Goal: Transaction & Acquisition: Subscribe to service/newsletter

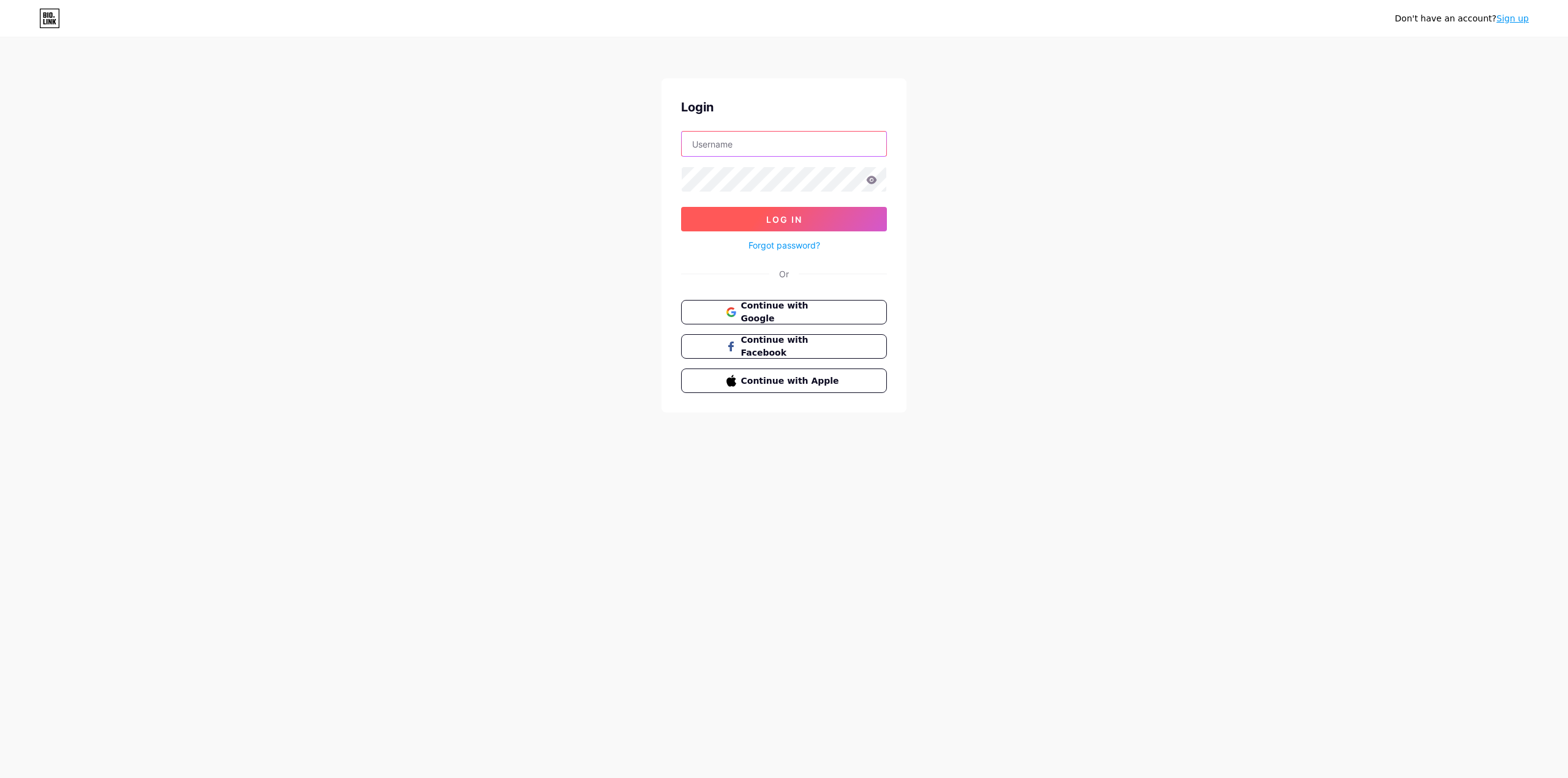
type input "[EMAIL_ADDRESS][DOMAIN_NAME]"
click at [772, 219] on span "Log In" at bounding box center [784, 219] width 36 height 10
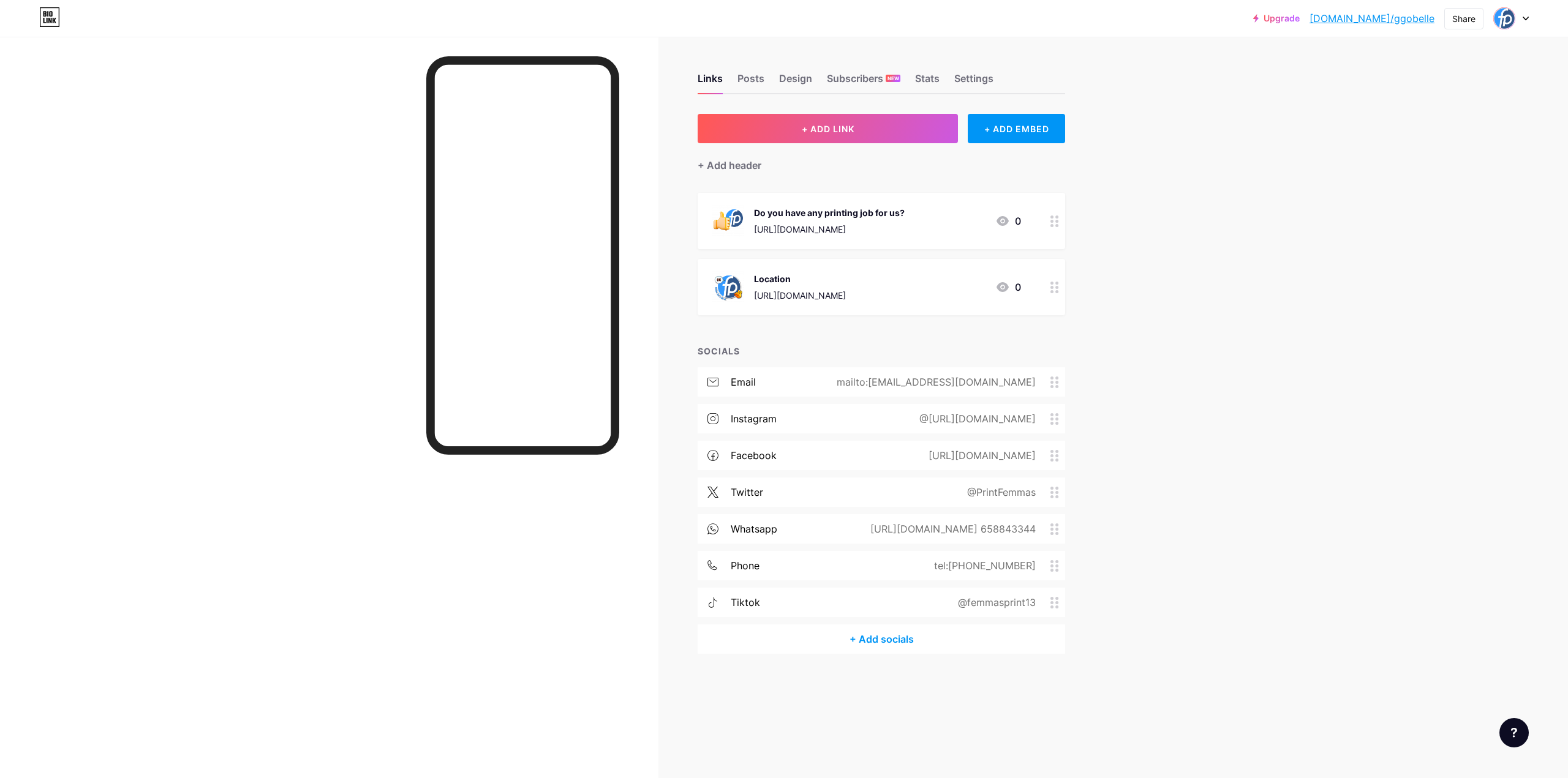
click at [1522, 18] on icon at bounding box center [1525, 19] width 6 height 4
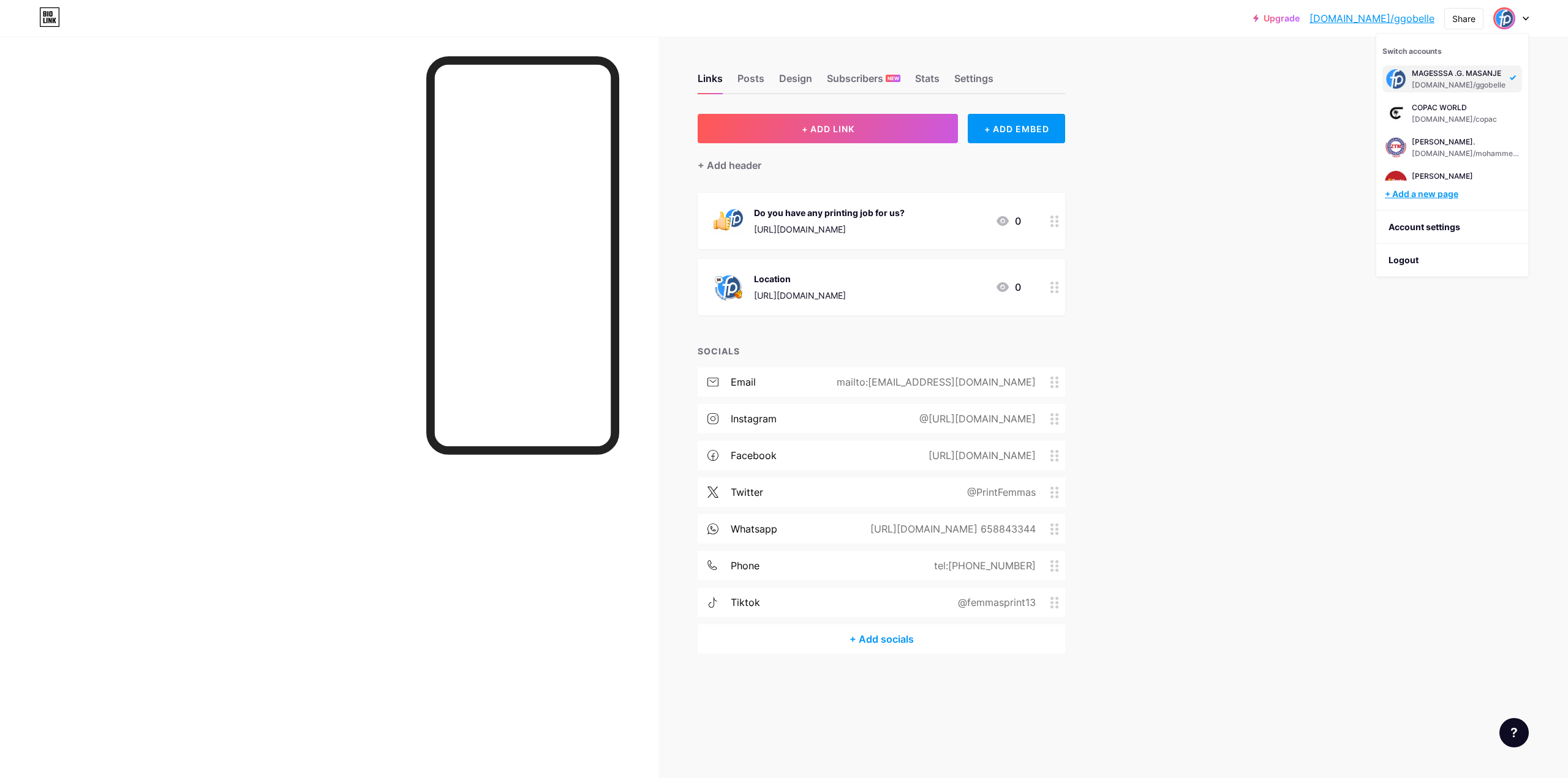
click at [1440, 194] on div "+ Add a new page" at bounding box center [1453, 194] width 137 height 12
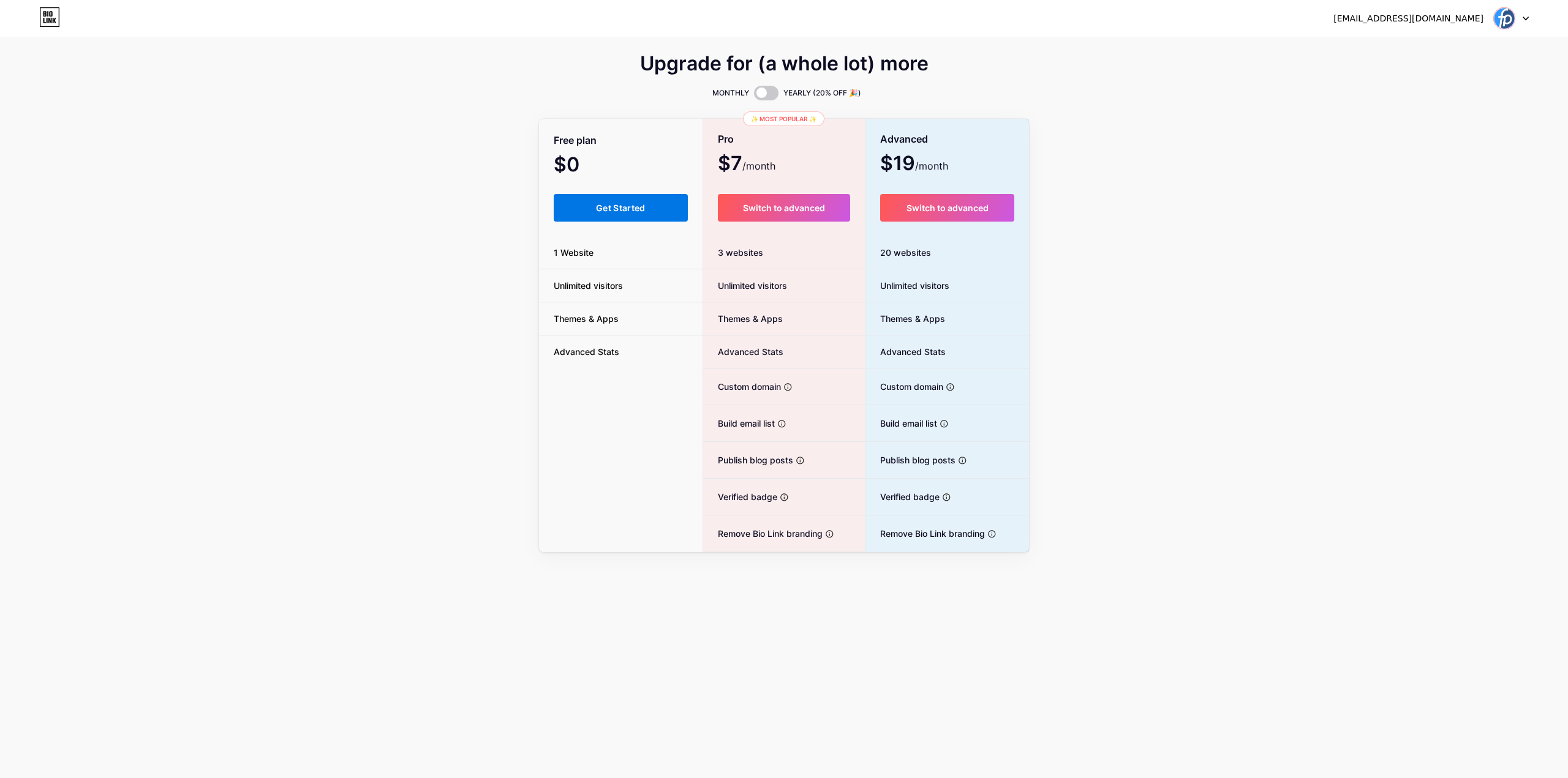
click at [626, 208] on span "Get Started" at bounding box center [621, 208] width 50 height 10
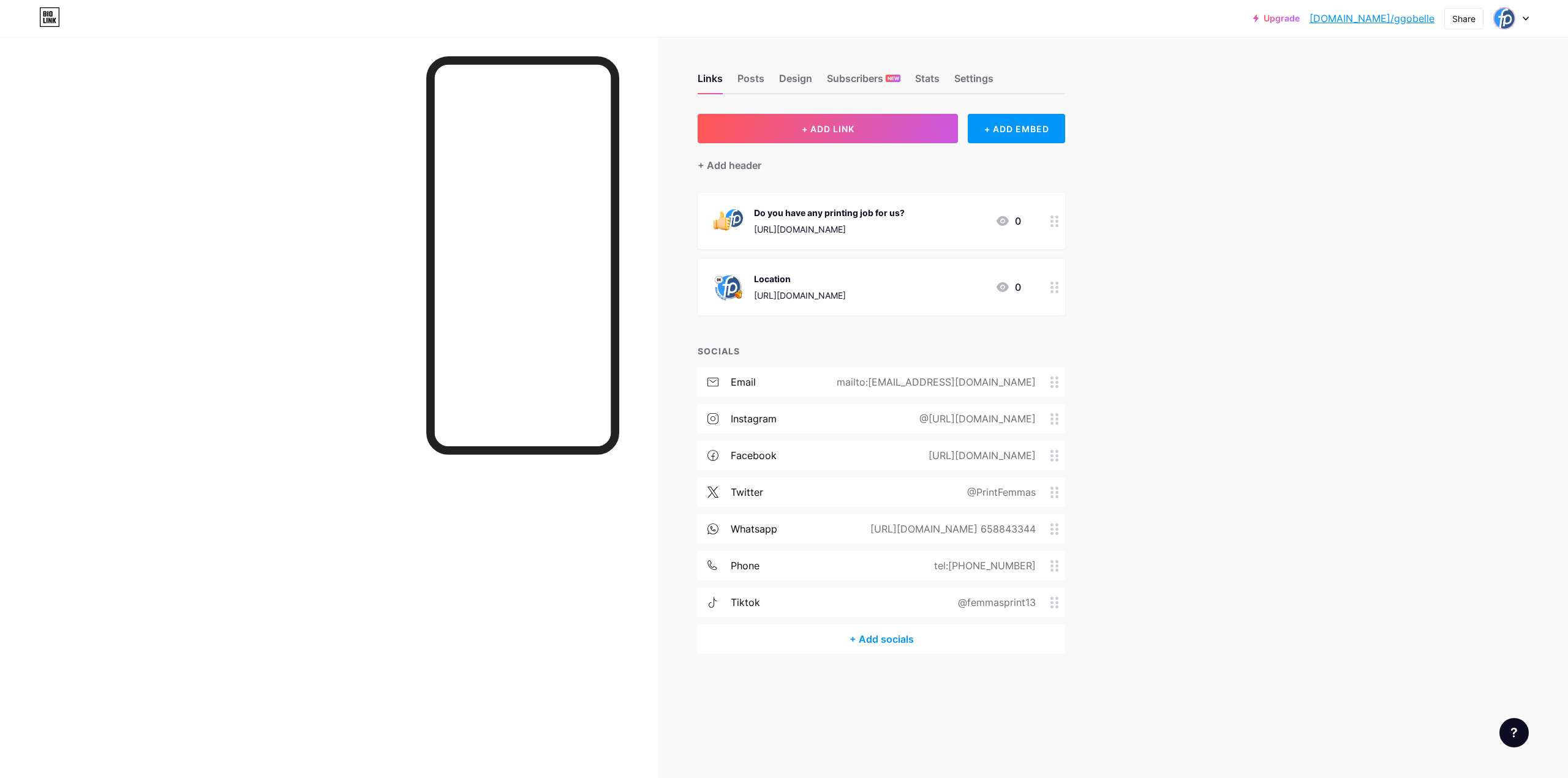
click at [1525, 19] on icon at bounding box center [1525, 19] width 6 height 4
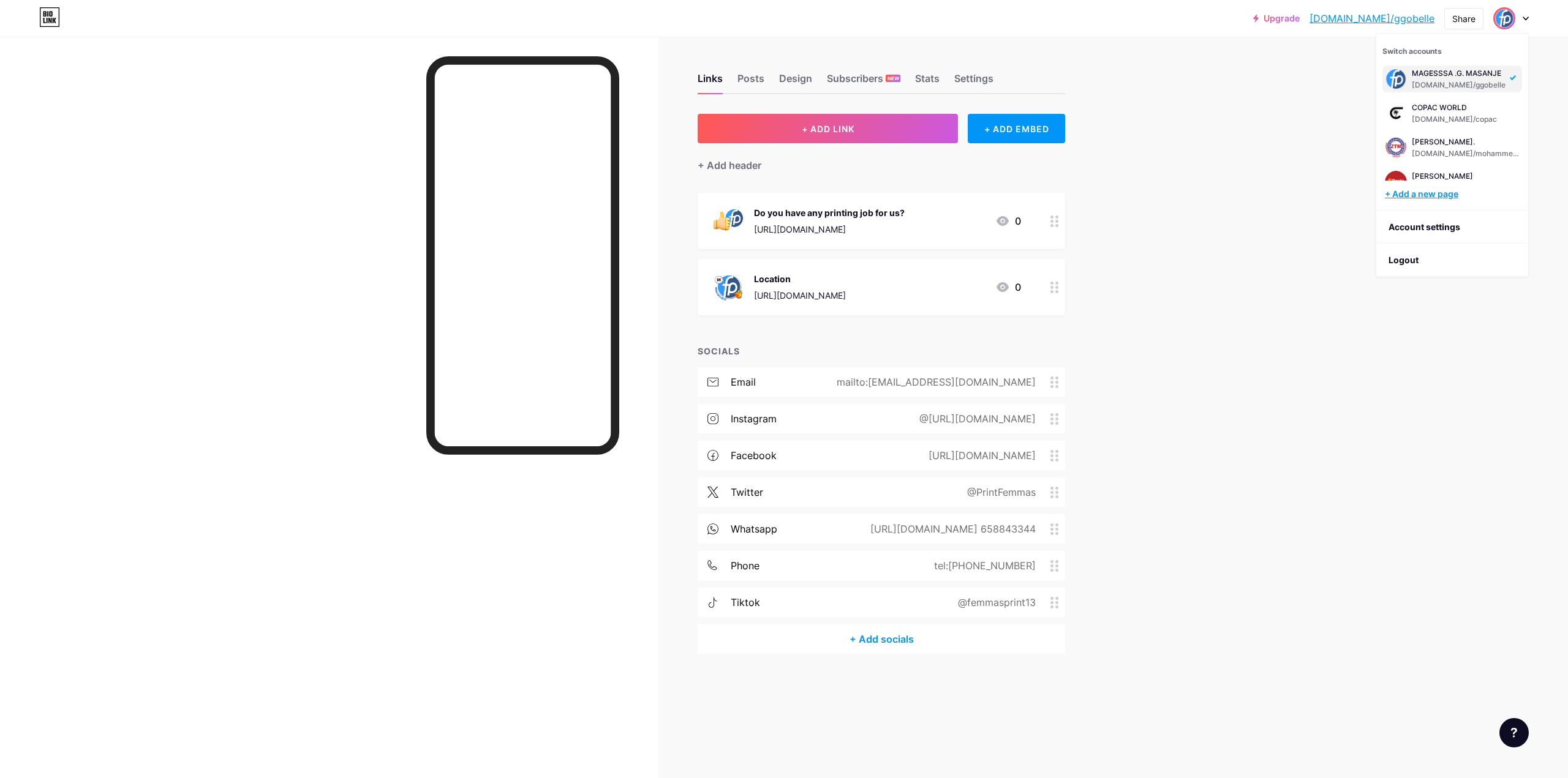
click at [1440, 194] on div "+ Add a new page" at bounding box center [1453, 194] width 137 height 12
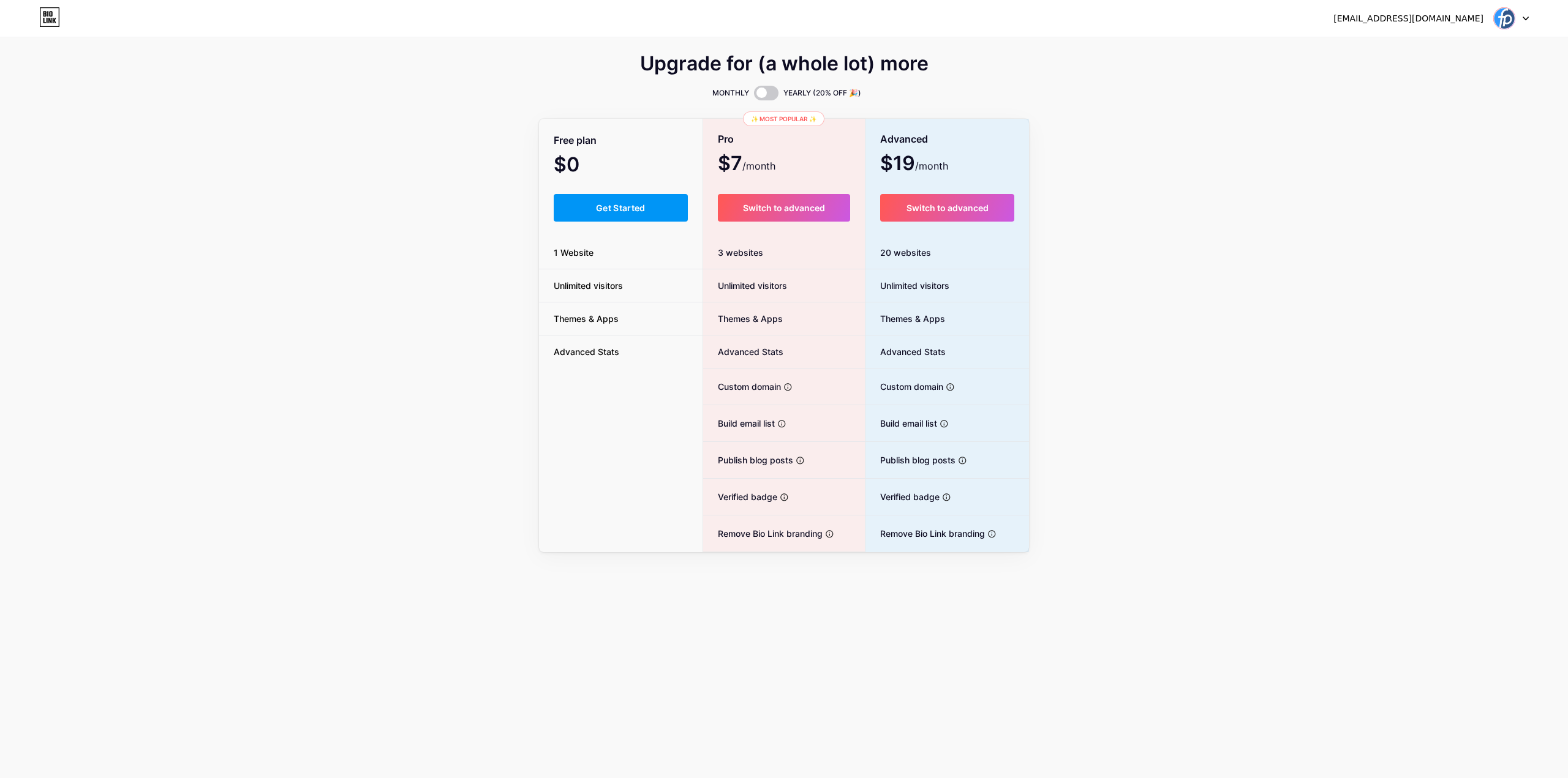
click at [801, 119] on div "✨ Most popular ✨" at bounding box center [784, 119] width 81 height 14
click at [763, 203] on span "Switch to advanced" at bounding box center [784, 208] width 82 height 10
drag, startPoint x: 331, startPoint y: 150, endPoint x: 335, endPoint y: 139, distance: 11.7
click at [331, 148] on div "Upgrade for (a whole lot) more MONTHLY YEARLY (20% OFF 🎉) Free plan $0 /month G…" at bounding box center [784, 304] width 1568 height 496
click at [818, 210] on span "Switch to advanced" at bounding box center [784, 208] width 82 height 10
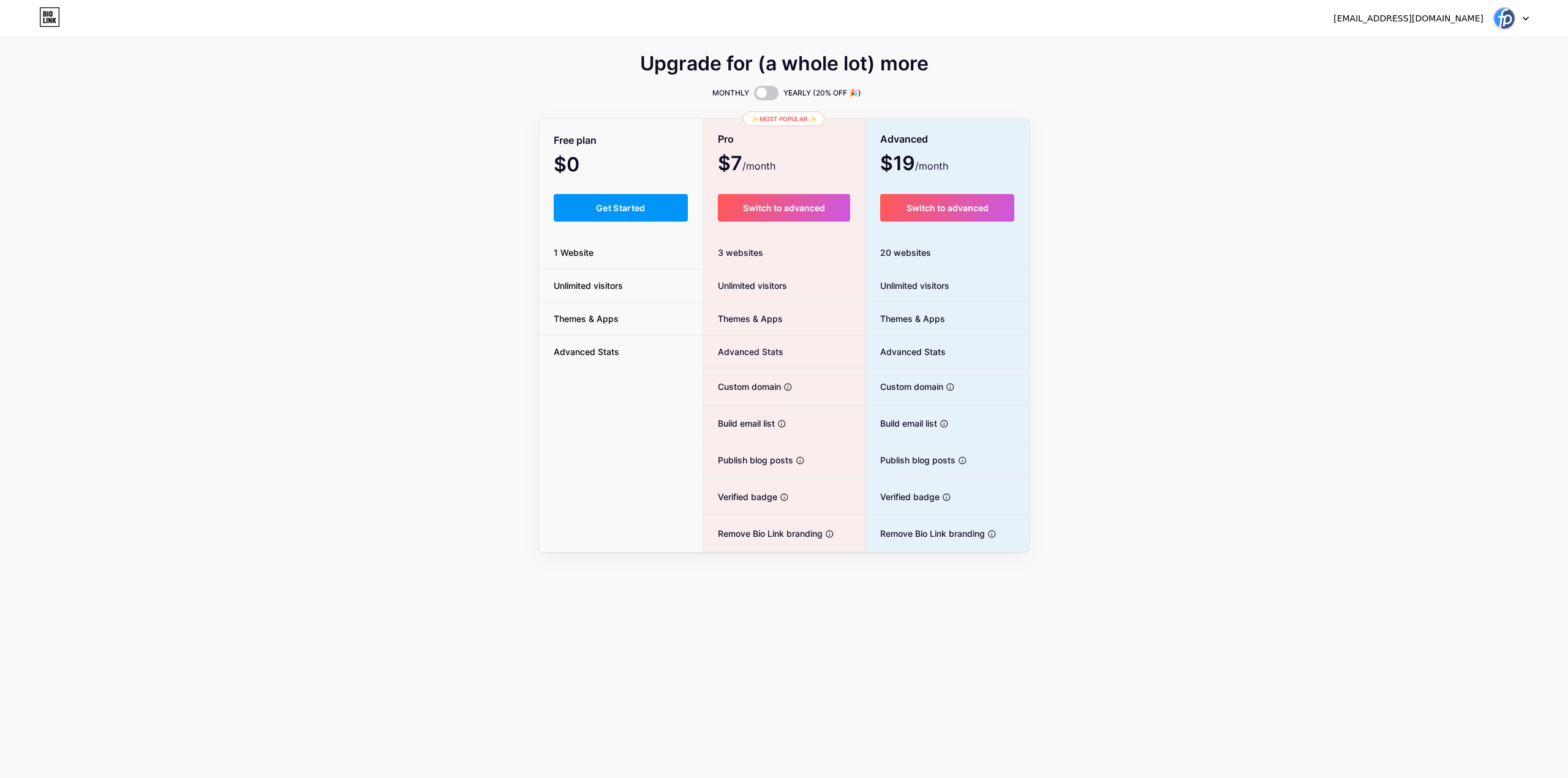
click at [786, 117] on div "✨ Most popular ✨" at bounding box center [784, 119] width 81 height 14
click at [1527, 15] on div at bounding box center [1510, 19] width 35 height 22
click at [1444, 54] on link "Dashboard" at bounding box center [1452, 50] width 152 height 33
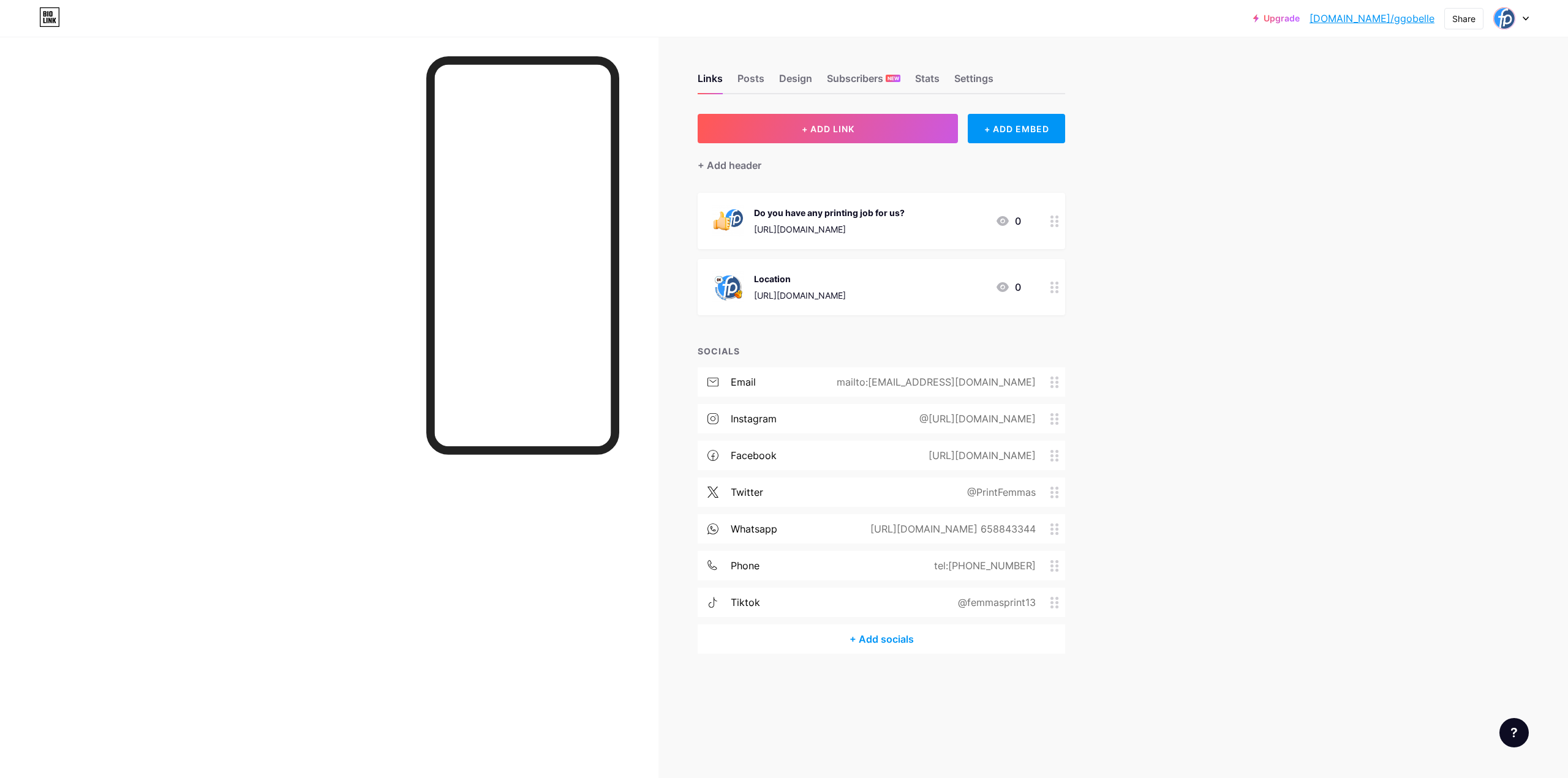
click at [1525, 19] on icon at bounding box center [1525, 19] width 6 height 4
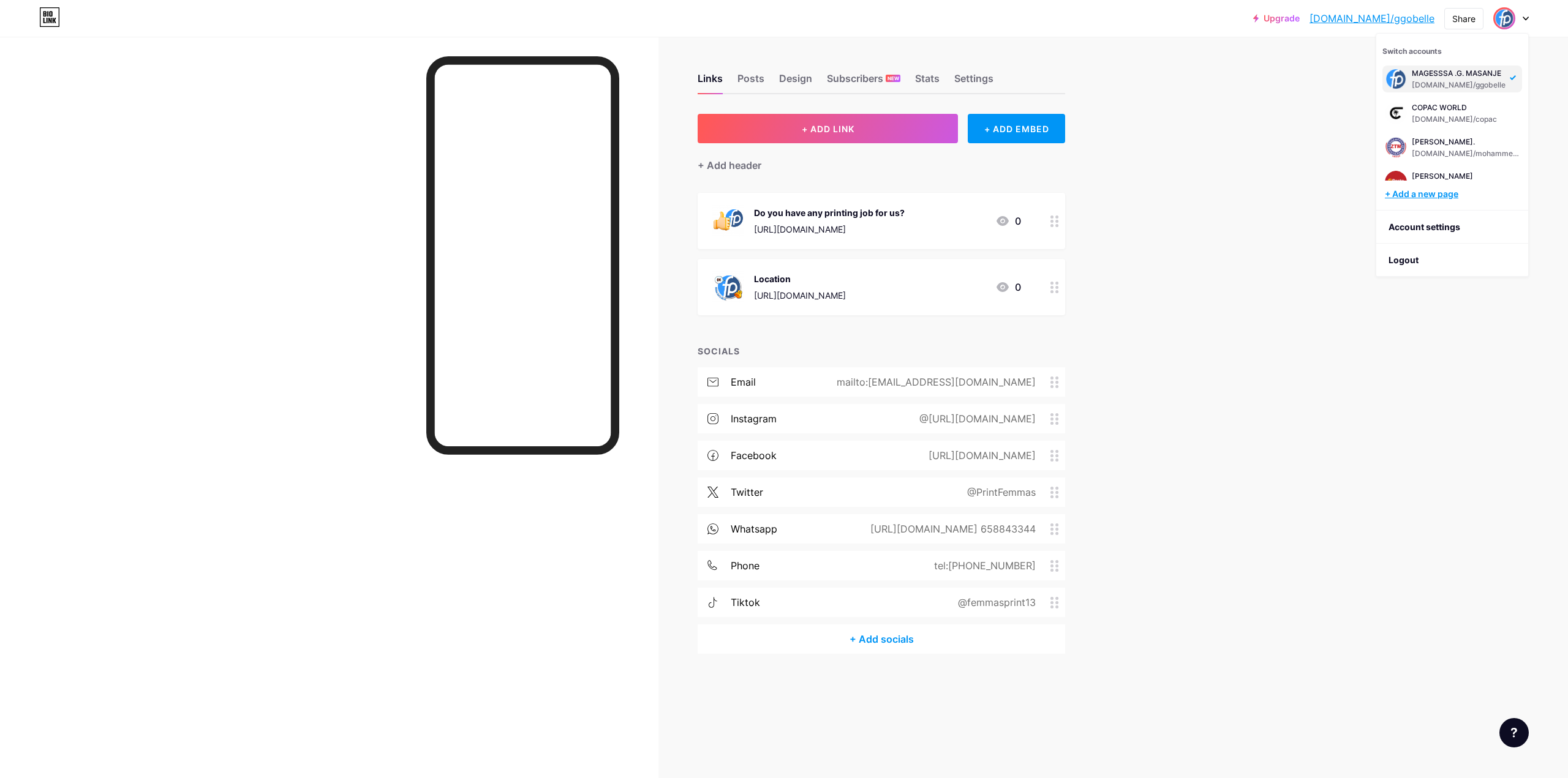
click at [1439, 194] on div "+ Add a new page" at bounding box center [1453, 194] width 137 height 12
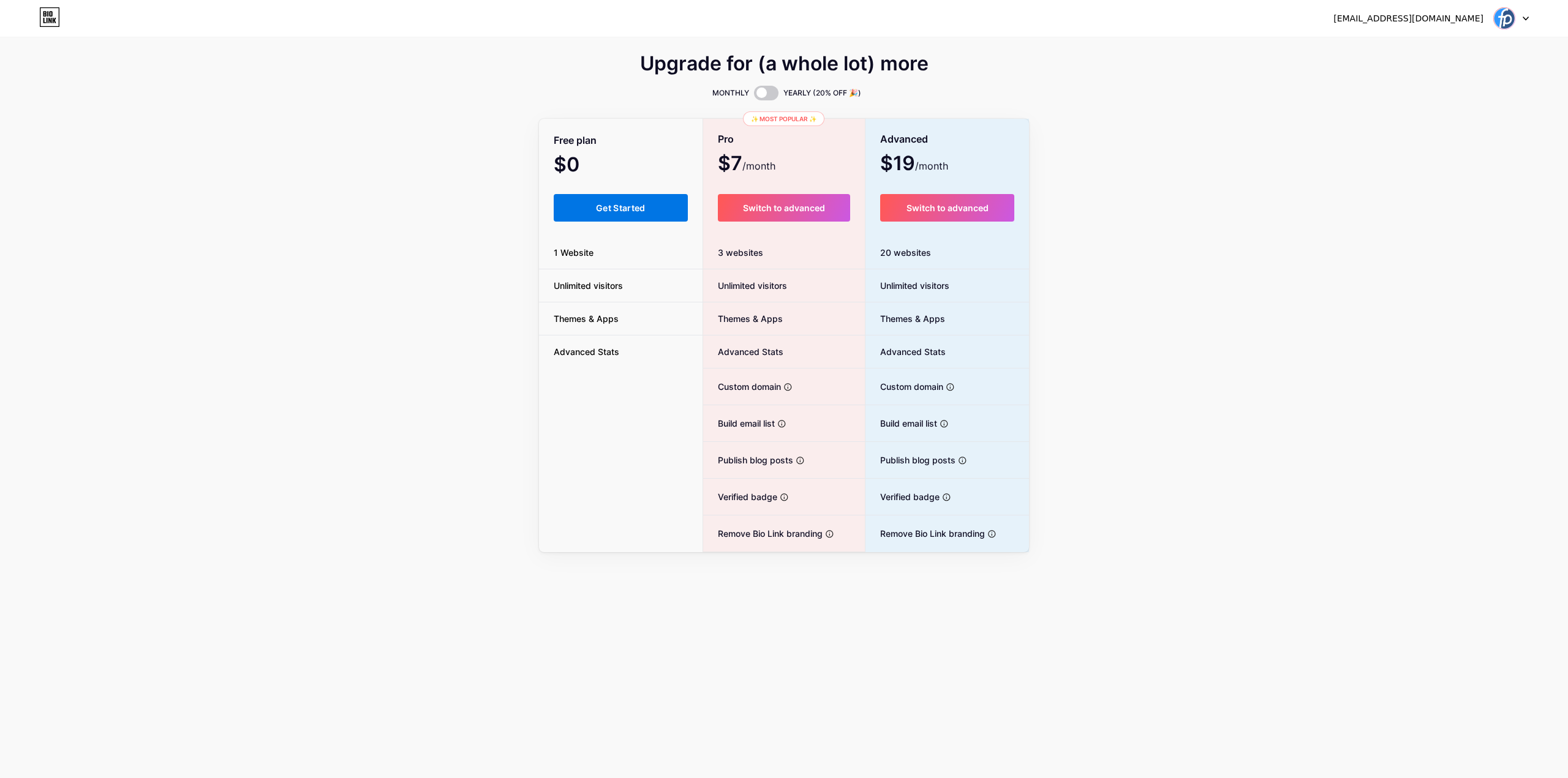
click at [644, 203] on span "Get Started" at bounding box center [621, 208] width 50 height 10
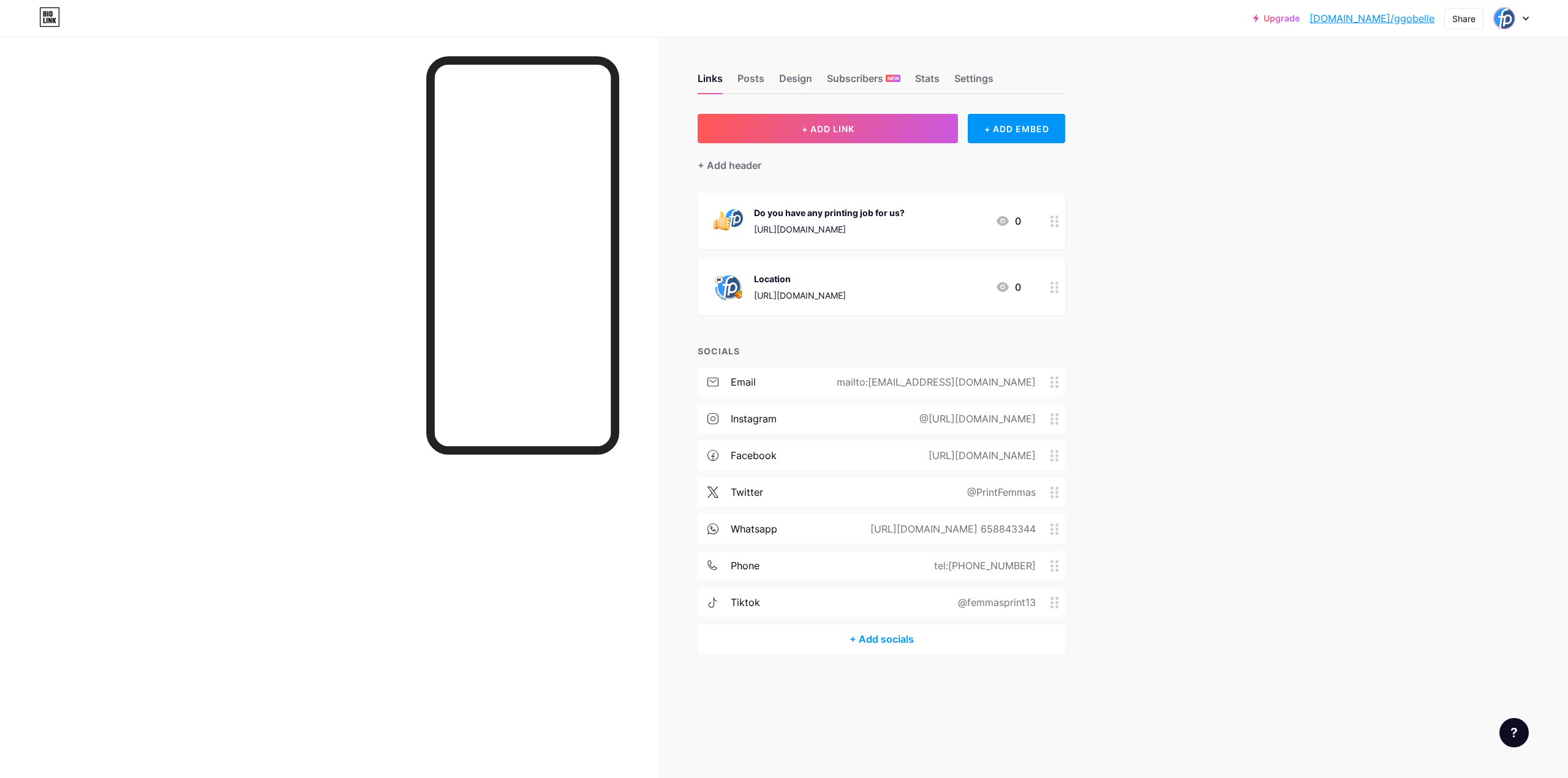
click at [1526, 15] on div at bounding box center [1510, 19] width 35 height 22
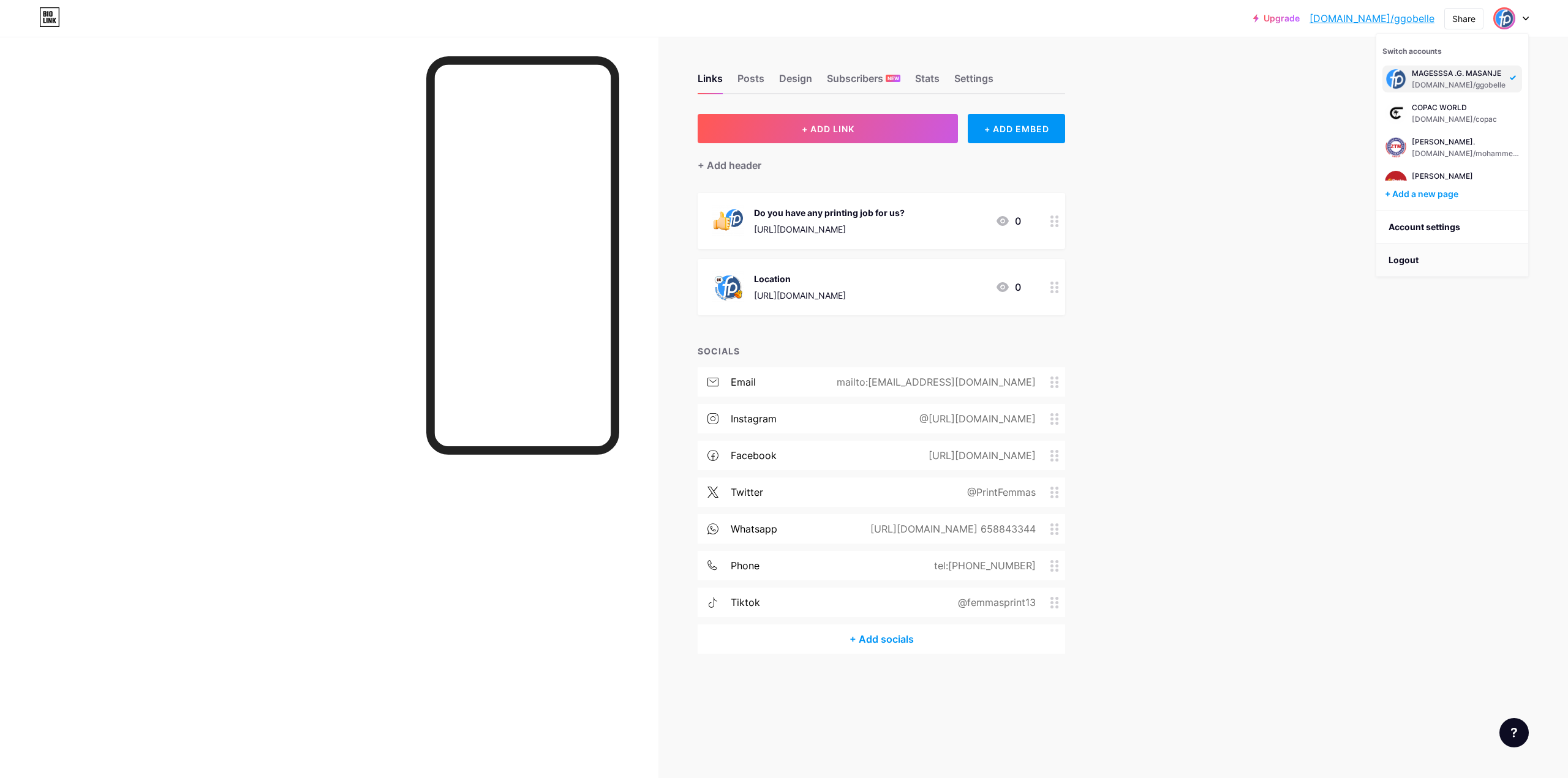
click at [1419, 261] on li "Logout" at bounding box center [1452, 260] width 152 height 33
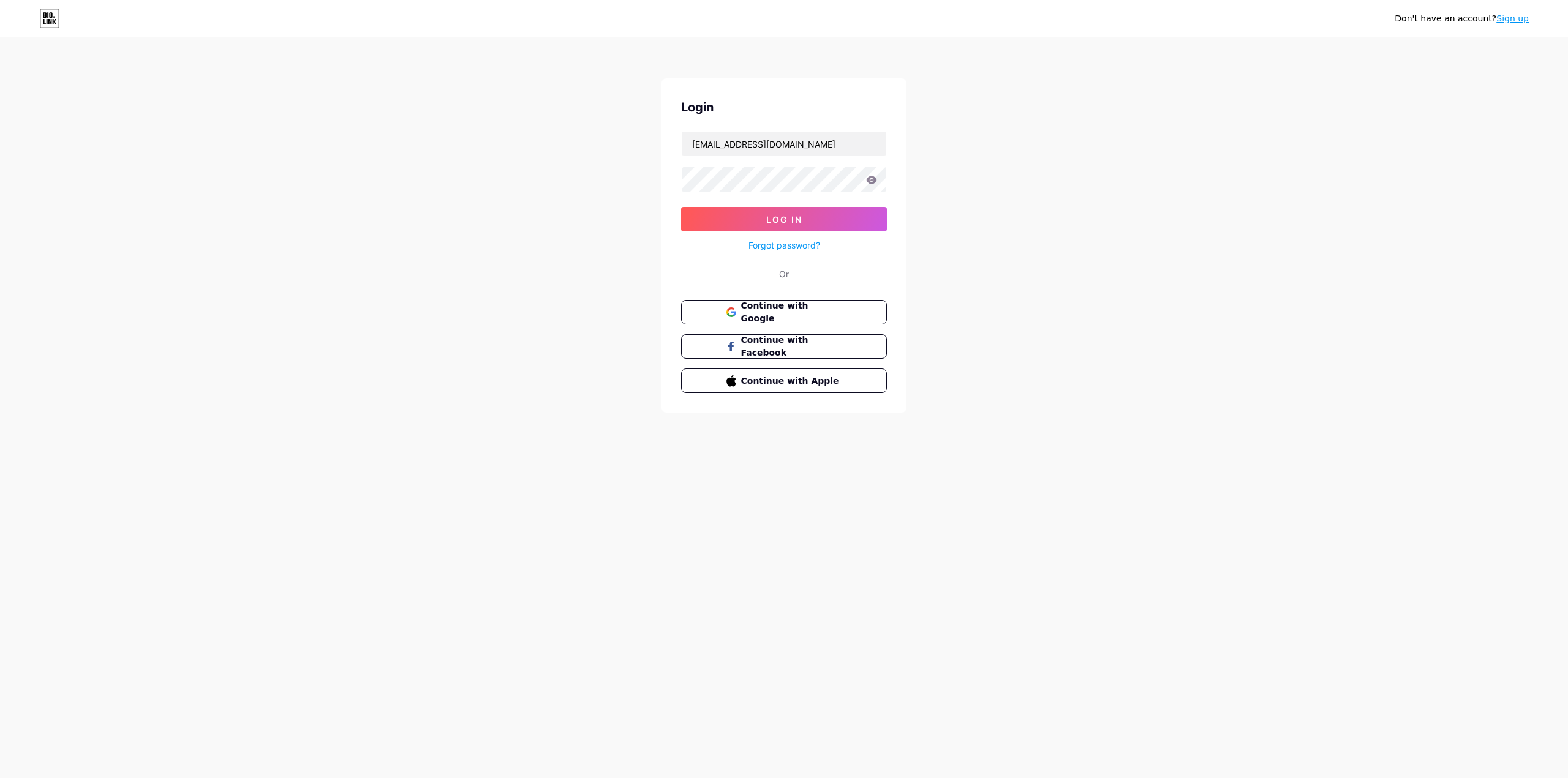
click at [1234, 340] on div "Don't have an account? Sign up Login [EMAIL_ADDRESS][DOMAIN_NAME] Log In Forgot…" at bounding box center [784, 226] width 1568 height 452
click at [820, 145] on input "[EMAIL_ADDRESS][DOMAIN_NAME]" at bounding box center [784, 144] width 205 height 25
type input "[EMAIL_ADDRESS][DOMAIN_NAME]"
click at [874, 178] on icon at bounding box center [871, 180] width 10 height 8
click at [873, 181] on icon at bounding box center [871, 180] width 10 height 8
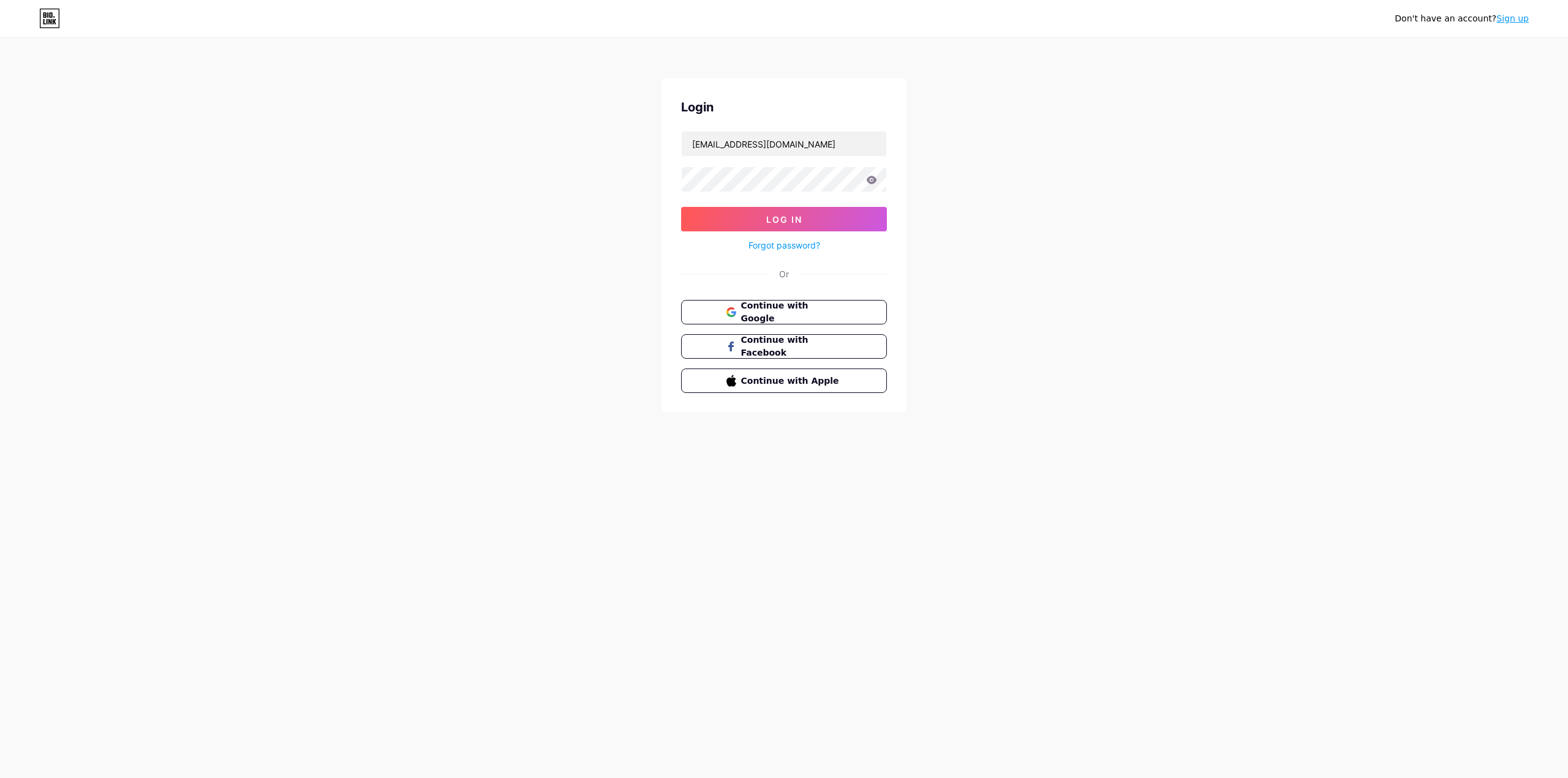
click at [869, 178] on icon at bounding box center [871, 180] width 10 height 8
click at [783, 217] on span "Log In" at bounding box center [784, 219] width 36 height 10
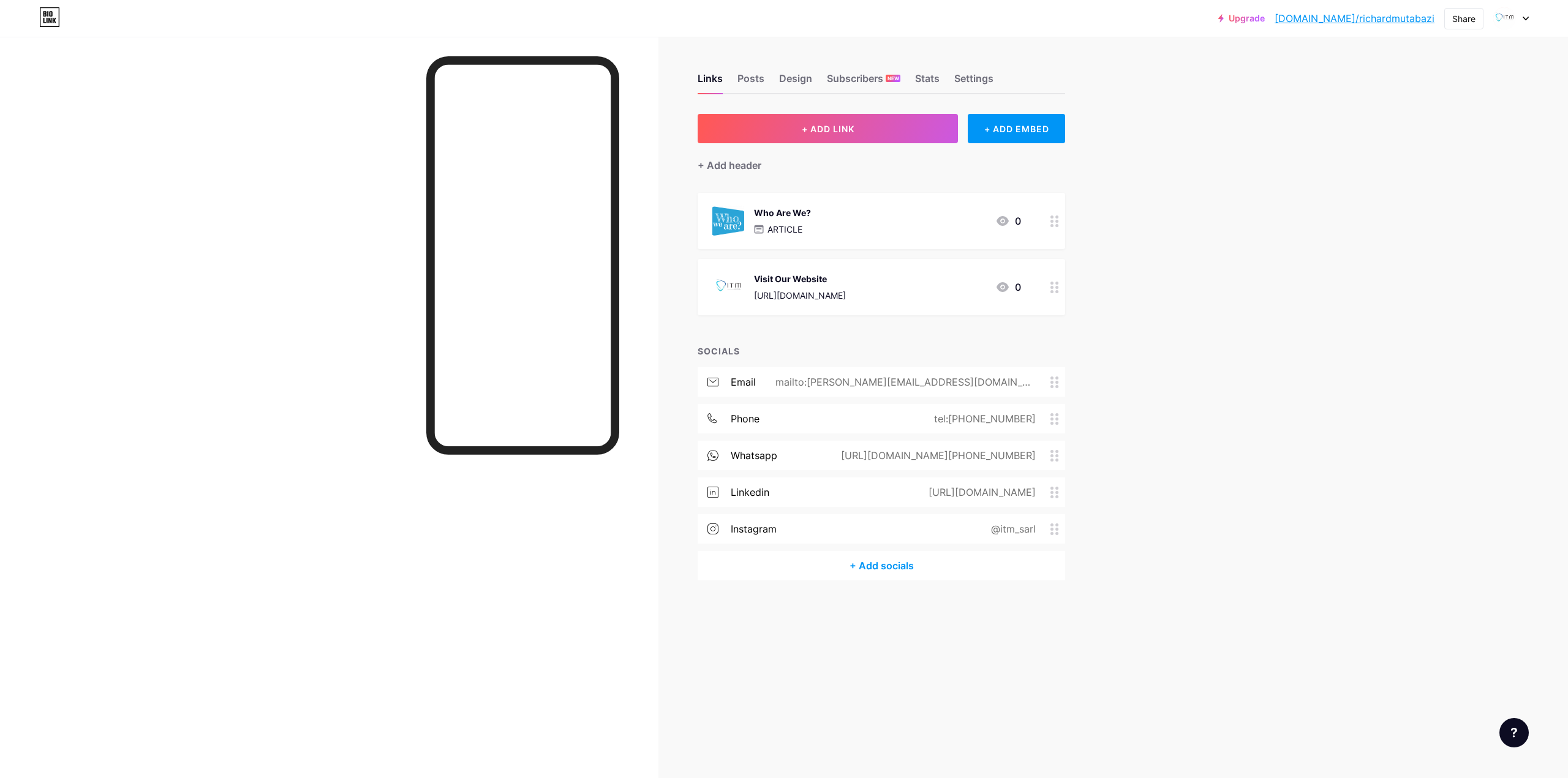
click at [1524, 20] on icon at bounding box center [1525, 19] width 6 height 4
click at [1428, 106] on div "+ Add a new page" at bounding box center [1453, 106] width 137 height 12
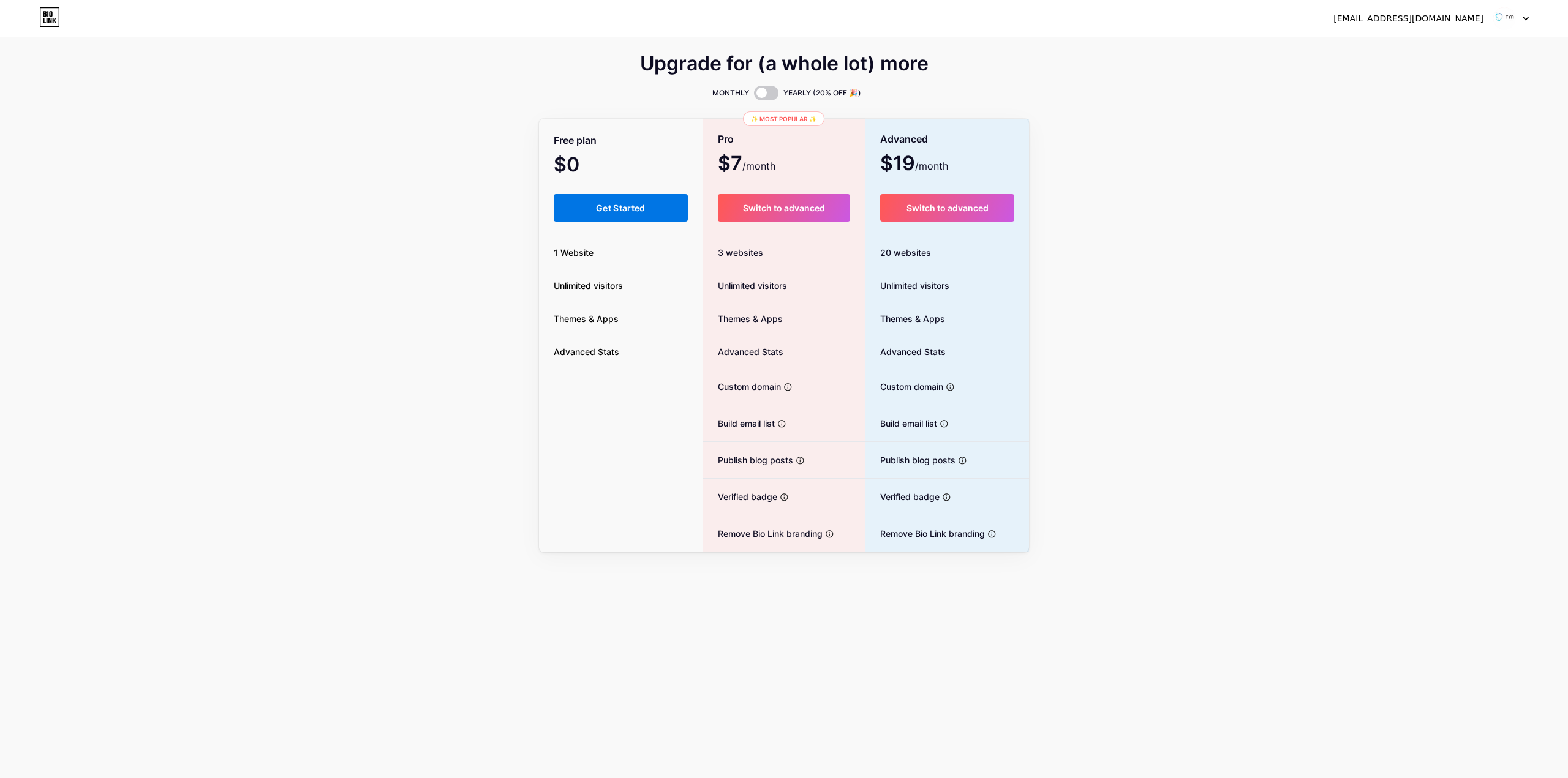
click at [627, 205] on span "Get Started" at bounding box center [621, 208] width 50 height 10
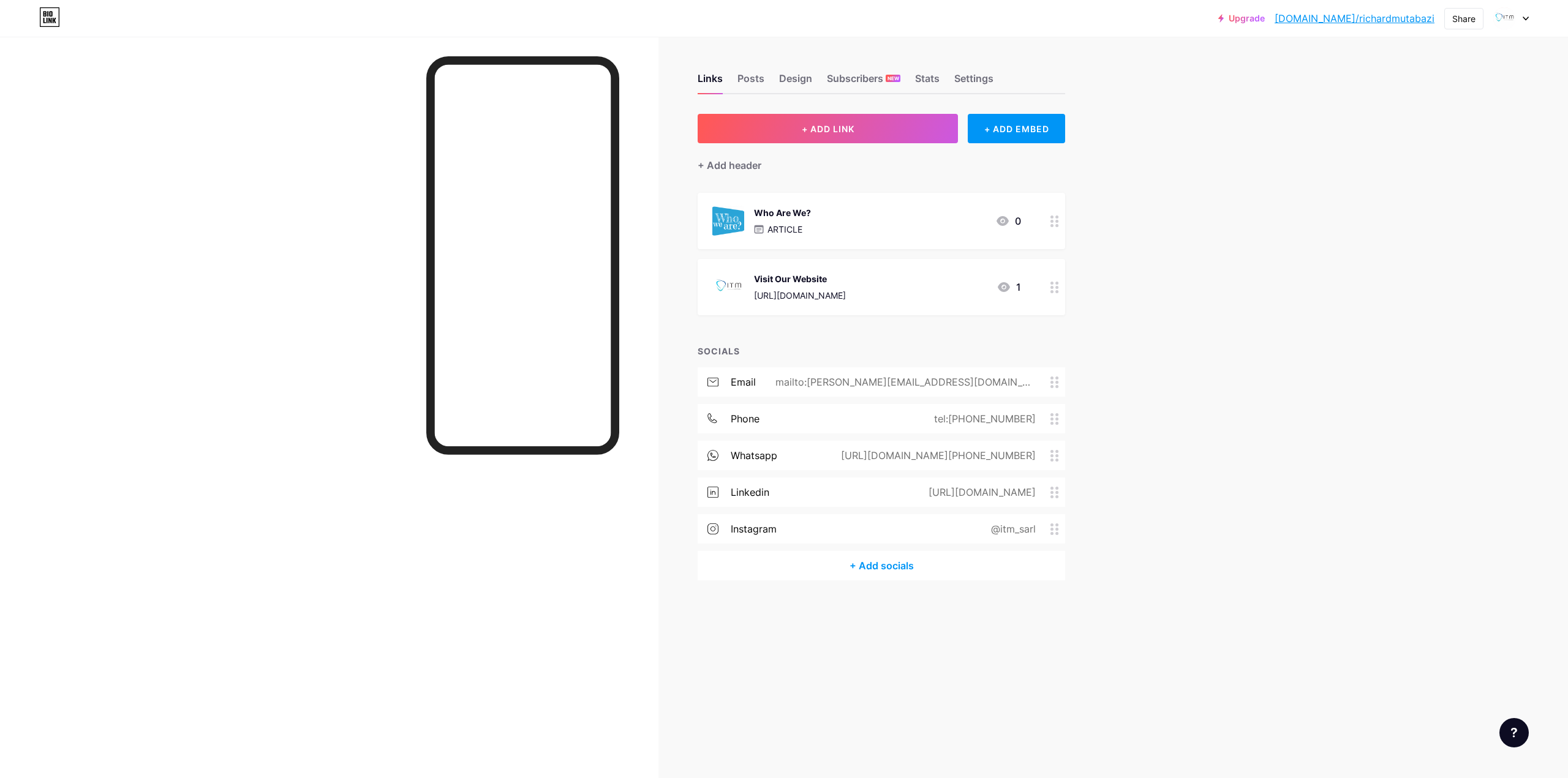
click at [1526, 17] on icon at bounding box center [1525, 19] width 6 height 4
click at [1440, 106] on div "+ Add a new page" at bounding box center [1453, 106] width 137 height 12
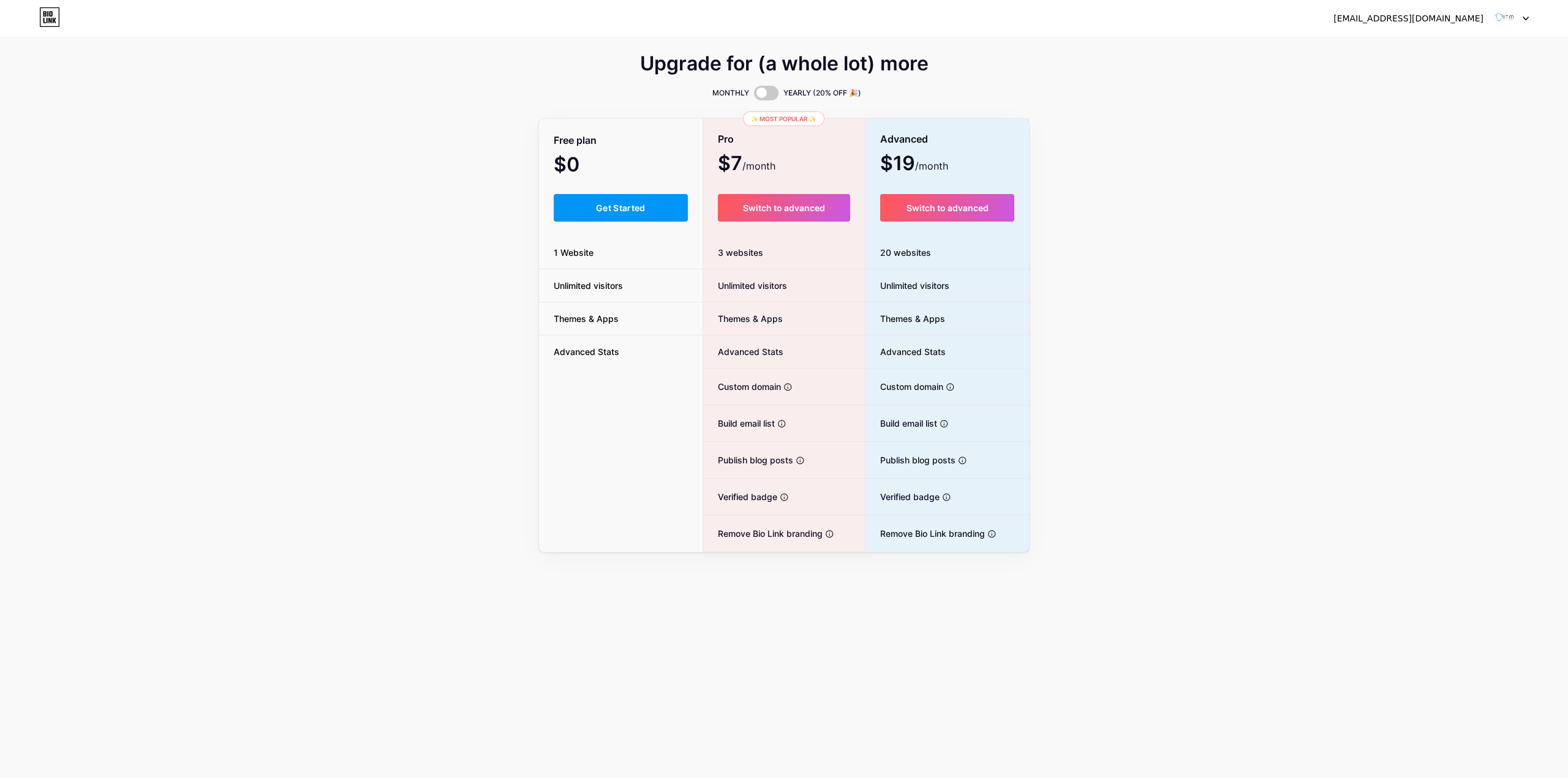
click at [1522, 19] on div at bounding box center [1510, 19] width 35 height 22
click at [1425, 85] on li "Logout" at bounding box center [1452, 83] width 152 height 33
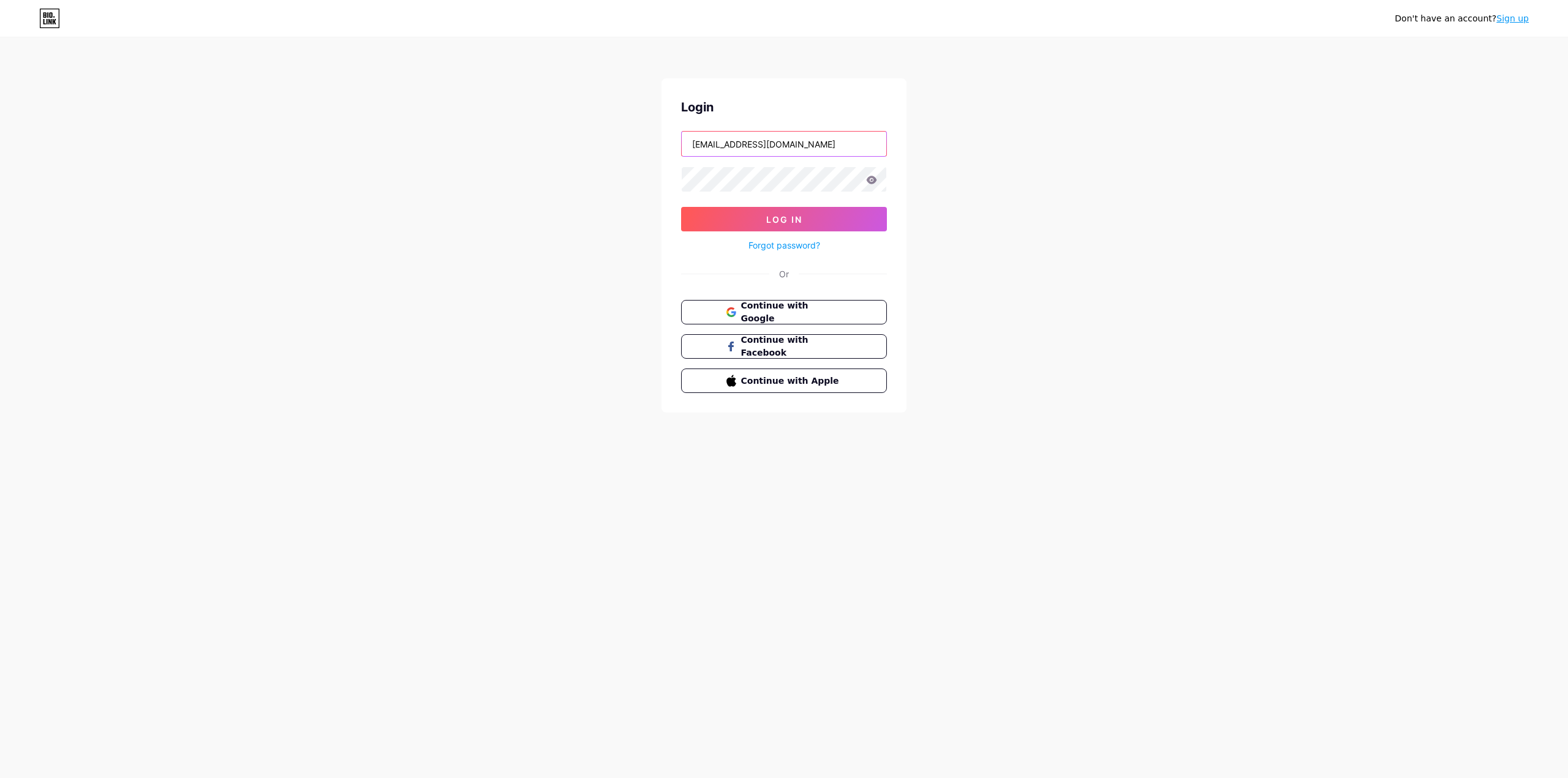
drag, startPoint x: 744, startPoint y: 143, endPoint x: 659, endPoint y: 143, distance: 85.0
click at [659, 143] on div "Don't have an account? Sign up Login [EMAIL_ADDRESS][DOMAIN_NAME] Log In Forgot…" at bounding box center [784, 226] width 1568 height 452
type input "[EMAIL_ADDRESS][DOMAIN_NAME]"
click at [802, 216] on span "Log In" at bounding box center [784, 219] width 36 height 10
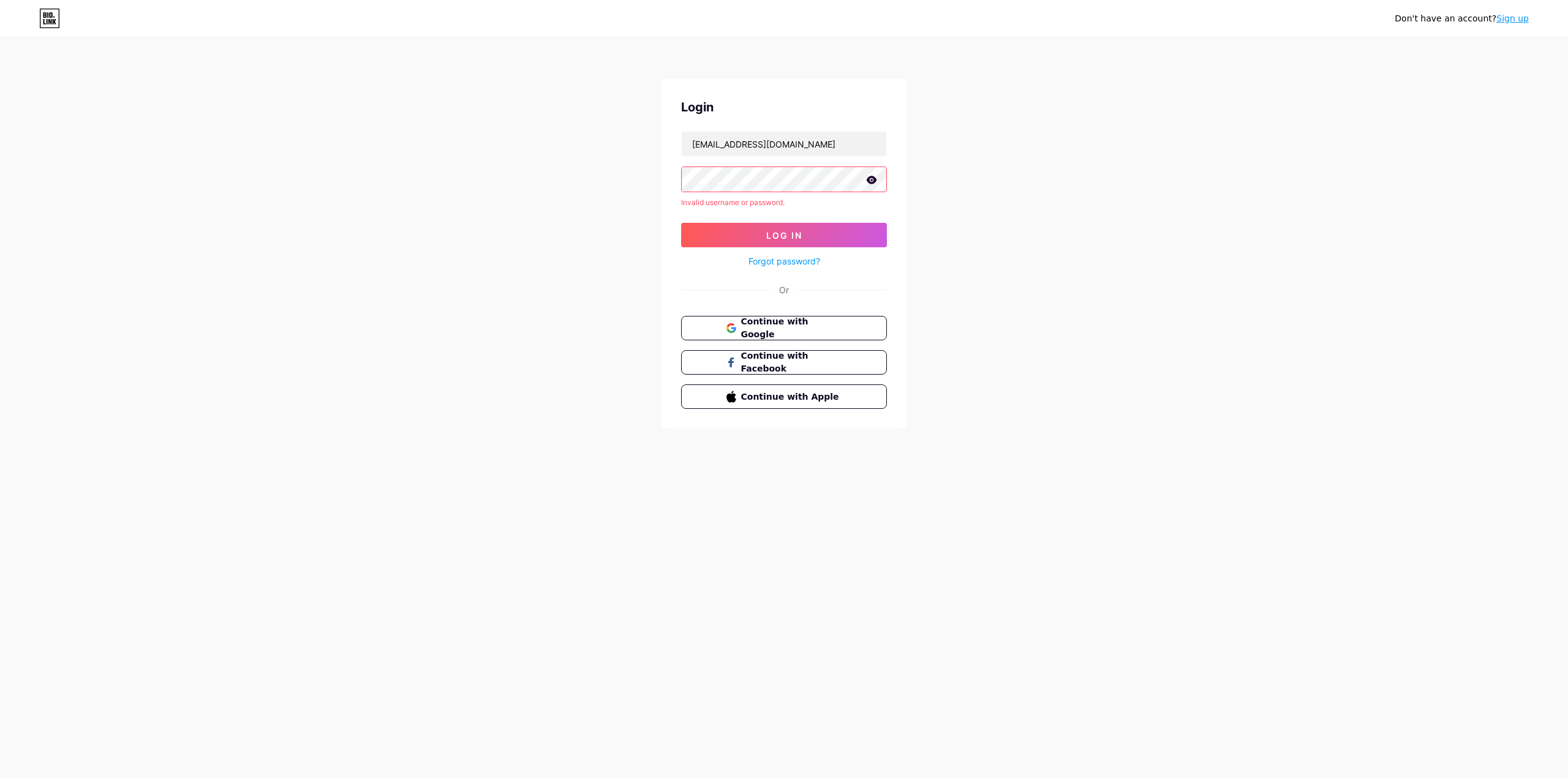
click at [1519, 20] on link "Sign up" at bounding box center [1512, 19] width 32 height 10
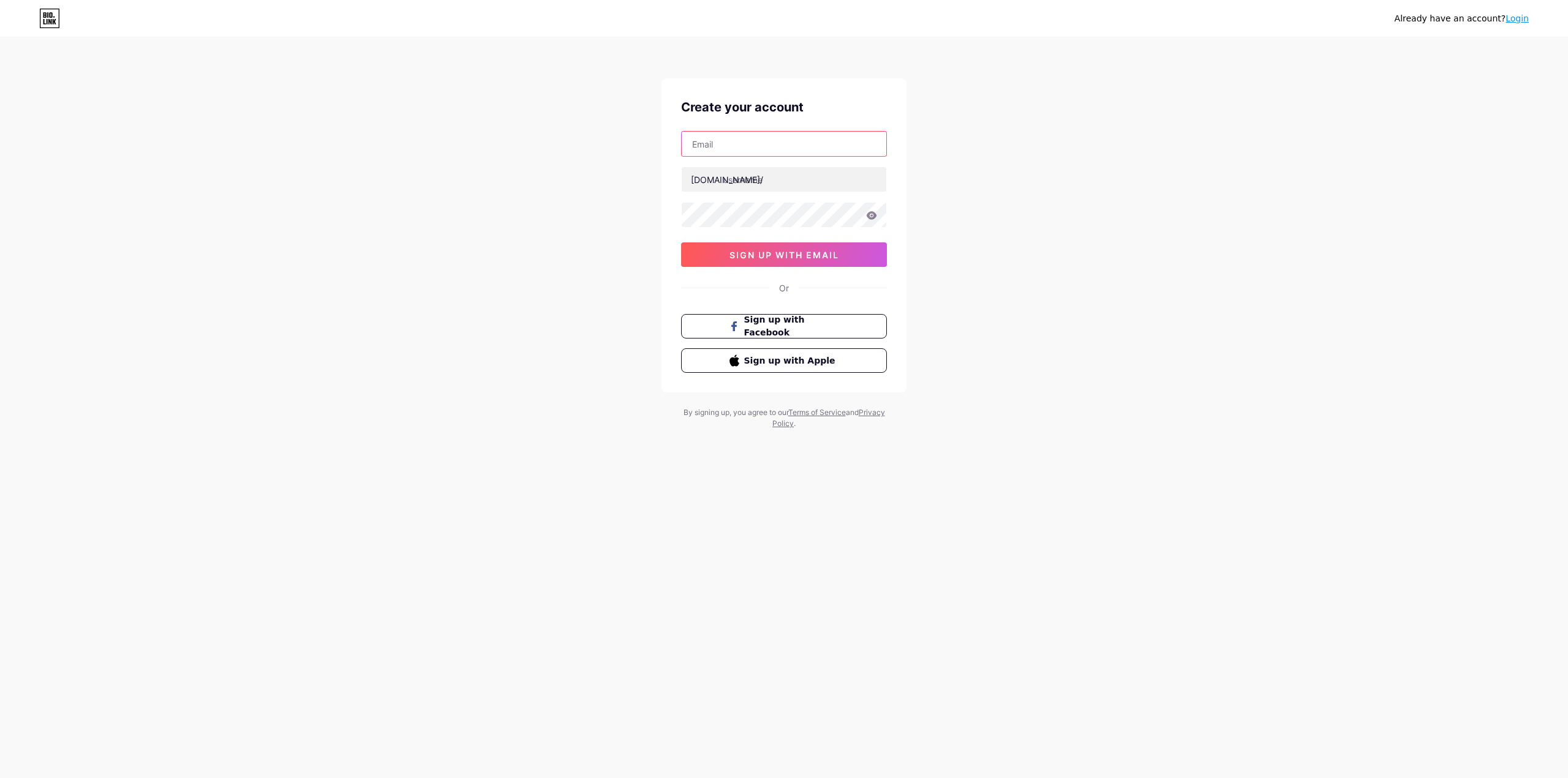
click at [722, 148] on input "text" at bounding box center [784, 144] width 205 height 25
type input "[EMAIL_ADDRESS][DOMAIN_NAME]"
click at [789, 176] on input "text" at bounding box center [784, 179] width 205 height 25
click at [800, 183] on input "text" at bounding box center [784, 179] width 205 height 25
paste input "kingdavid"
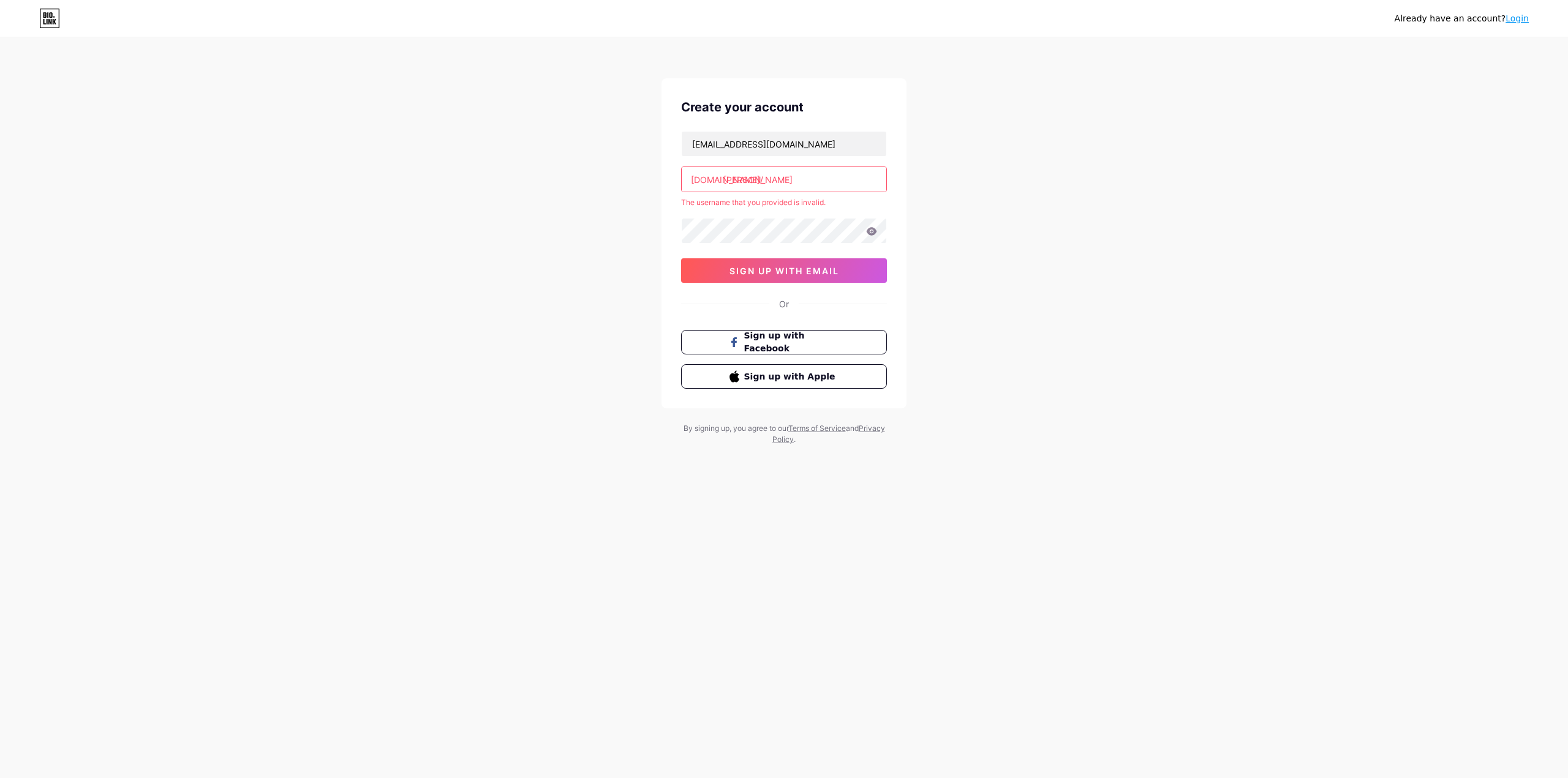
click at [742, 180] on input "[PERSON_NAME]" at bounding box center [784, 179] width 205 height 25
click at [772, 179] on input "kingdavid" at bounding box center [784, 179] width 205 height 25
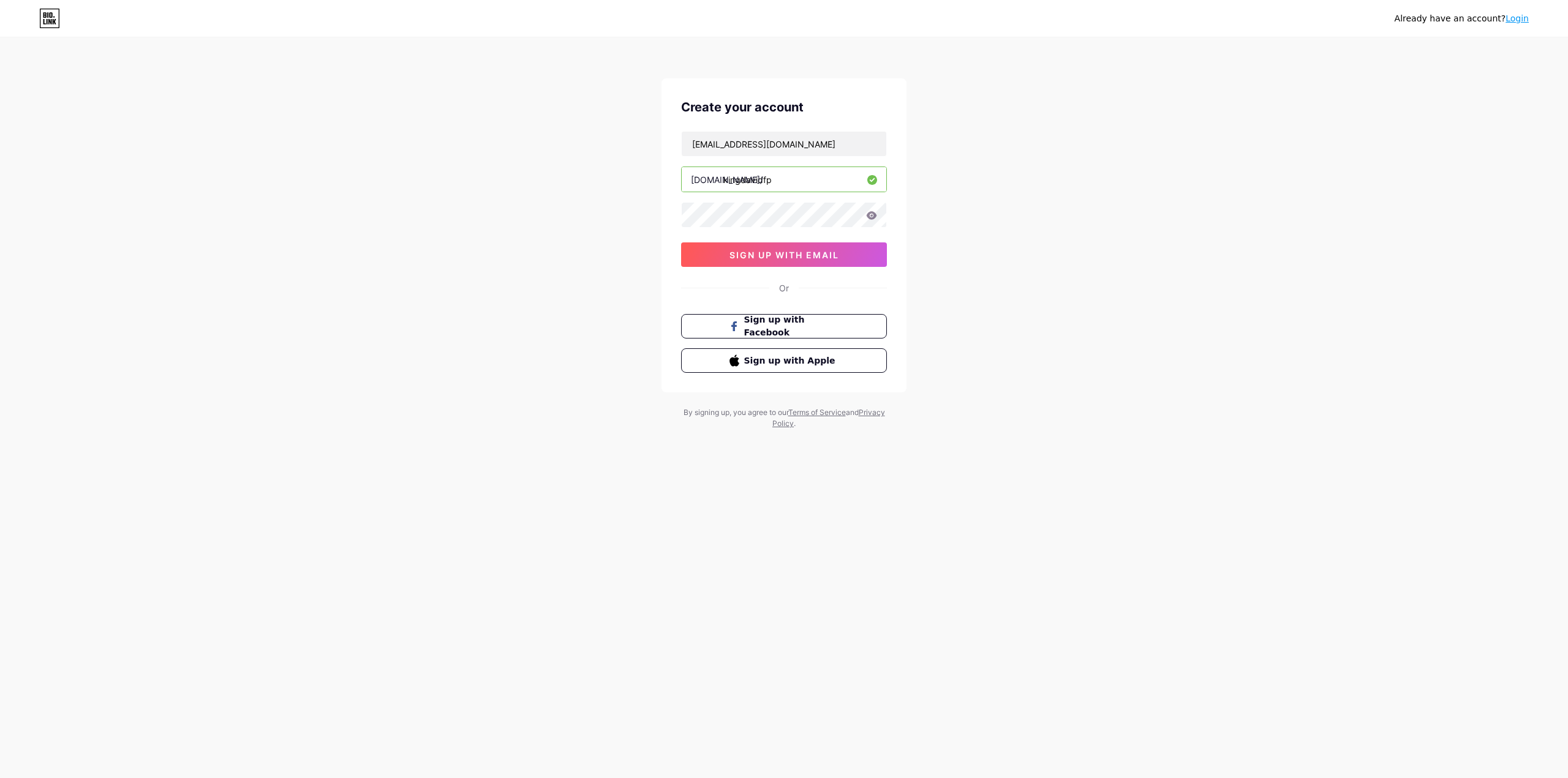
type input "kingdavidfp"
click at [1080, 272] on div "Already have an account? Login Create your account [EMAIL_ADDRESS][DOMAIN_NAME]…" at bounding box center [784, 234] width 1568 height 468
click at [869, 212] on icon at bounding box center [871, 215] width 11 height 8
click at [869, 212] on icon at bounding box center [871, 216] width 12 height 12
click at [786, 255] on span "sign up with email" at bounding box center [784, 255] width 110 height 10
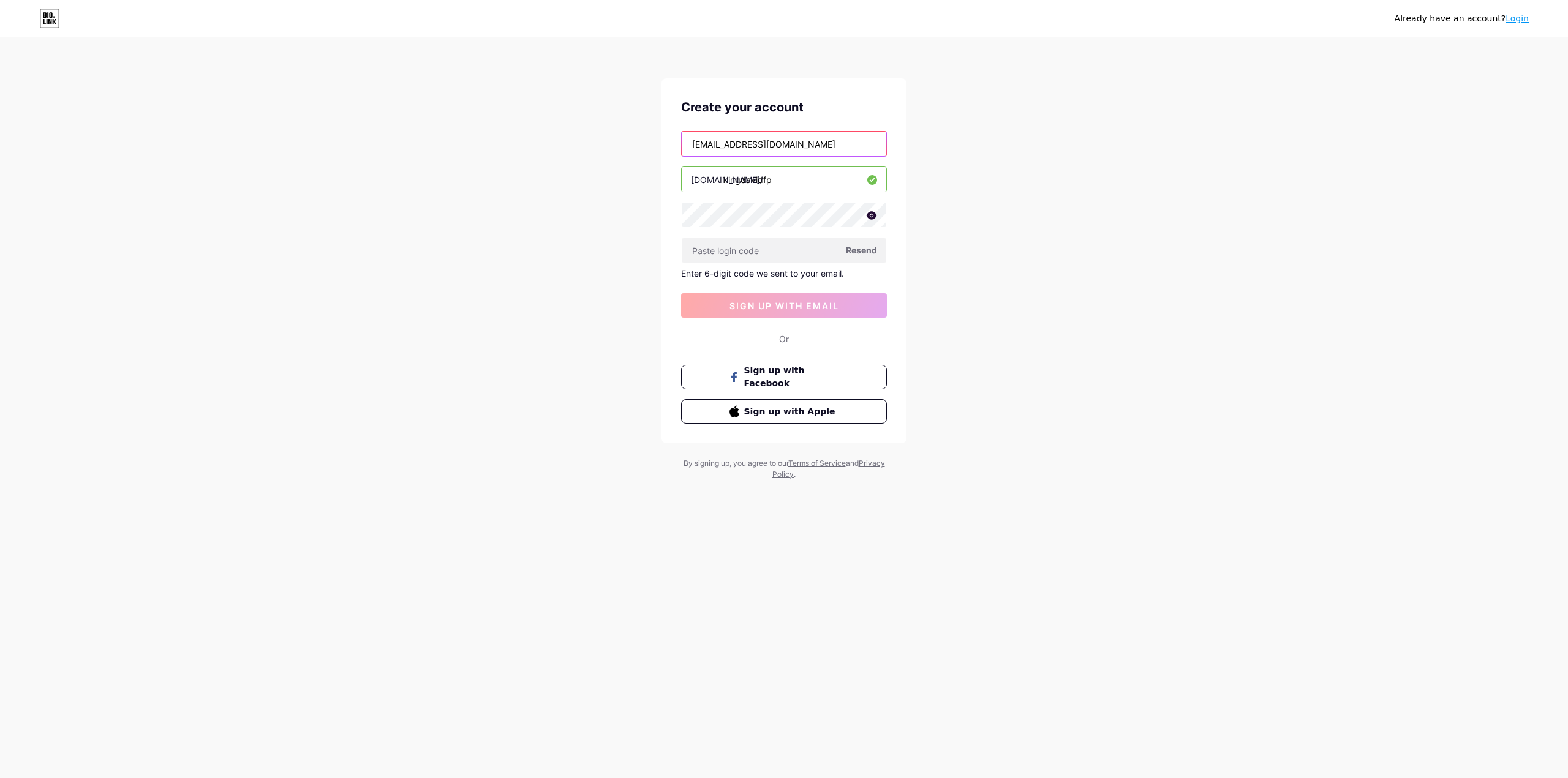
click at [703, 143] on input "[EMAIL_ADDRESS][DOMAIN_NAME]" at bounding box center [784, 144] width 205 height 25
click at [697, 148] on input "[EMAIL_ADDRESS][DOMAIN_NAME]" at bounding box center [784, 144] width 205 height 25
drag, startPoint x: 698, startPoint y: 145, endPoint x: 682, endPoint y: 141, distance: 16.5
click at [682, 141] on input "[EMAIL_ADDRESS][DOMAIN_NAME]" at bounding box center [784, 144] width 205 height 25
click at [795, 150] on input "[EMAIL_ADDRESS][DOMAIN_NAME]" at bounding box center [784, 144] width 205 height 25
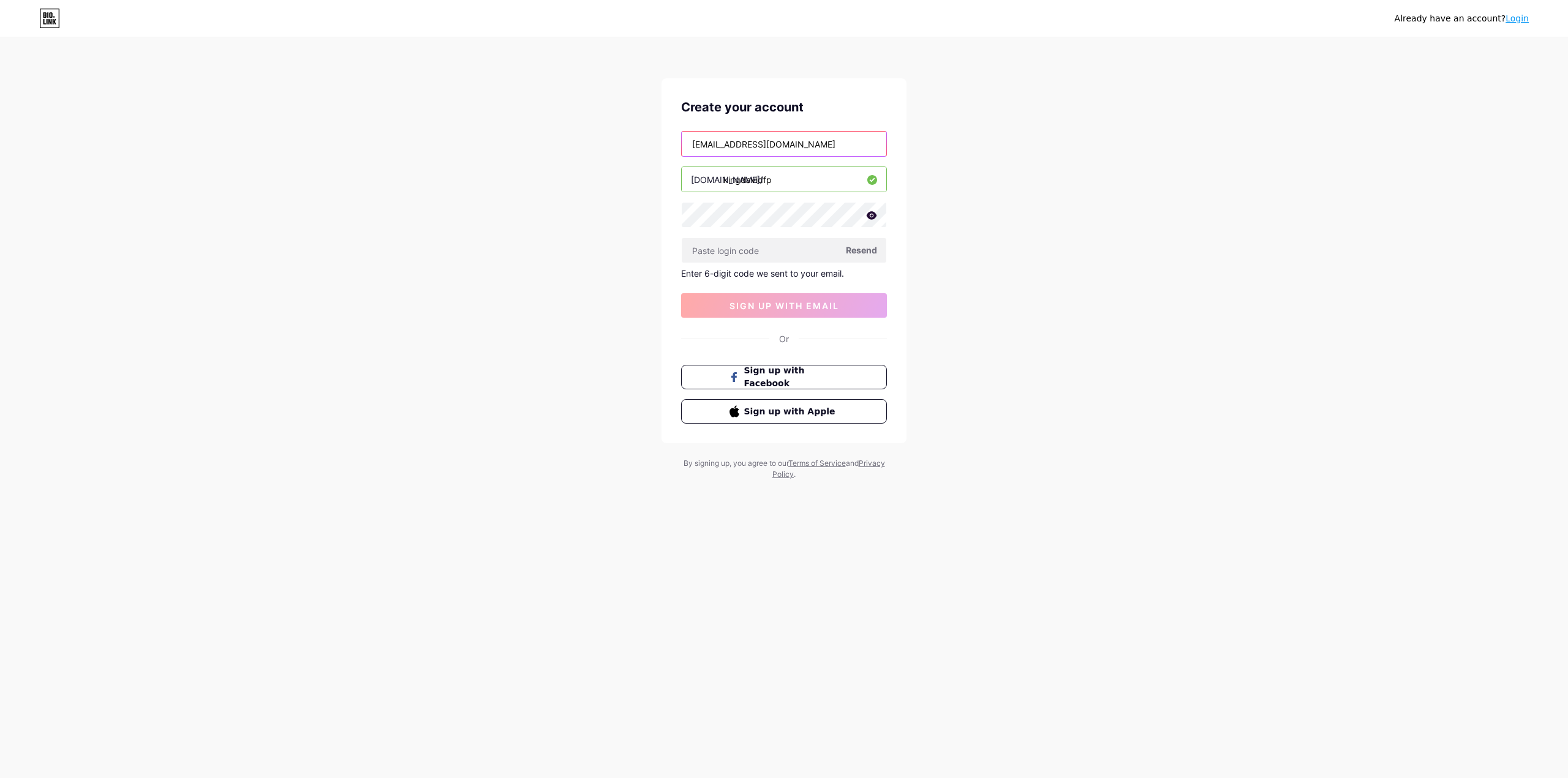
drag, startPoint x: 796, startPoint y: 146, endPoint x: 549, endPoint y: 157, distance: 247.2
click at [549, 156] on div "Already have an account? Login Create your account [EMAIL_ADDRESS][DOMAIN_NAME]…" at bounding box center [784, 259] width 1568 height 519
type input "[EMAIL_ADDRESS][DOMAIN_NAME]"
click at [865, 252] on span "Resend" at bounding box center [861, 250] width 31 height 13
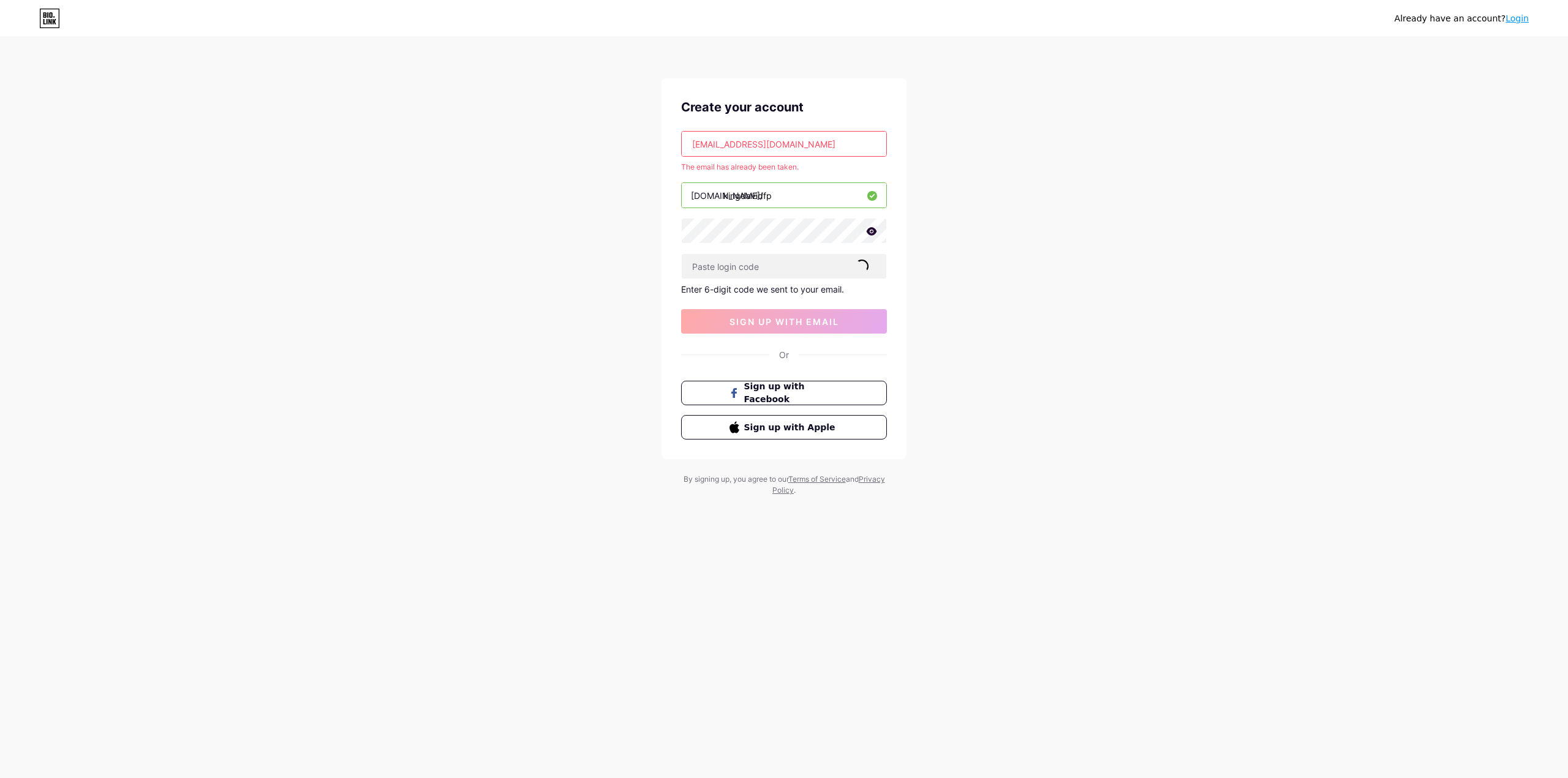
click at [868, 227] on icon at bounding box center [871, 231] width 11 height 8
click at [583, 236] on div "Already have an account? Login Create your account [EMAIL_ADDRESS][DOMAIN_NAME]…" at bounding box center [784, 268] width 1568 height 535
click at [1009, 277] on div "Already have an account? Login Create your account [EMAIL_ADDRESS][DOMAIN_NAME]…" at bounding box center [784, 268] width 1568 height 535
click at [1006, 315] on div "Already have an account? Login Create your account [EMAIL_ADDRESS][DOMAIN_NAME]…" at bounding box center [784, 268] width 1568 height 535
click at [766, 286] on div "Enter 6-digit code we sent to your email." at bounding box center [784, 289] width 206 height 10
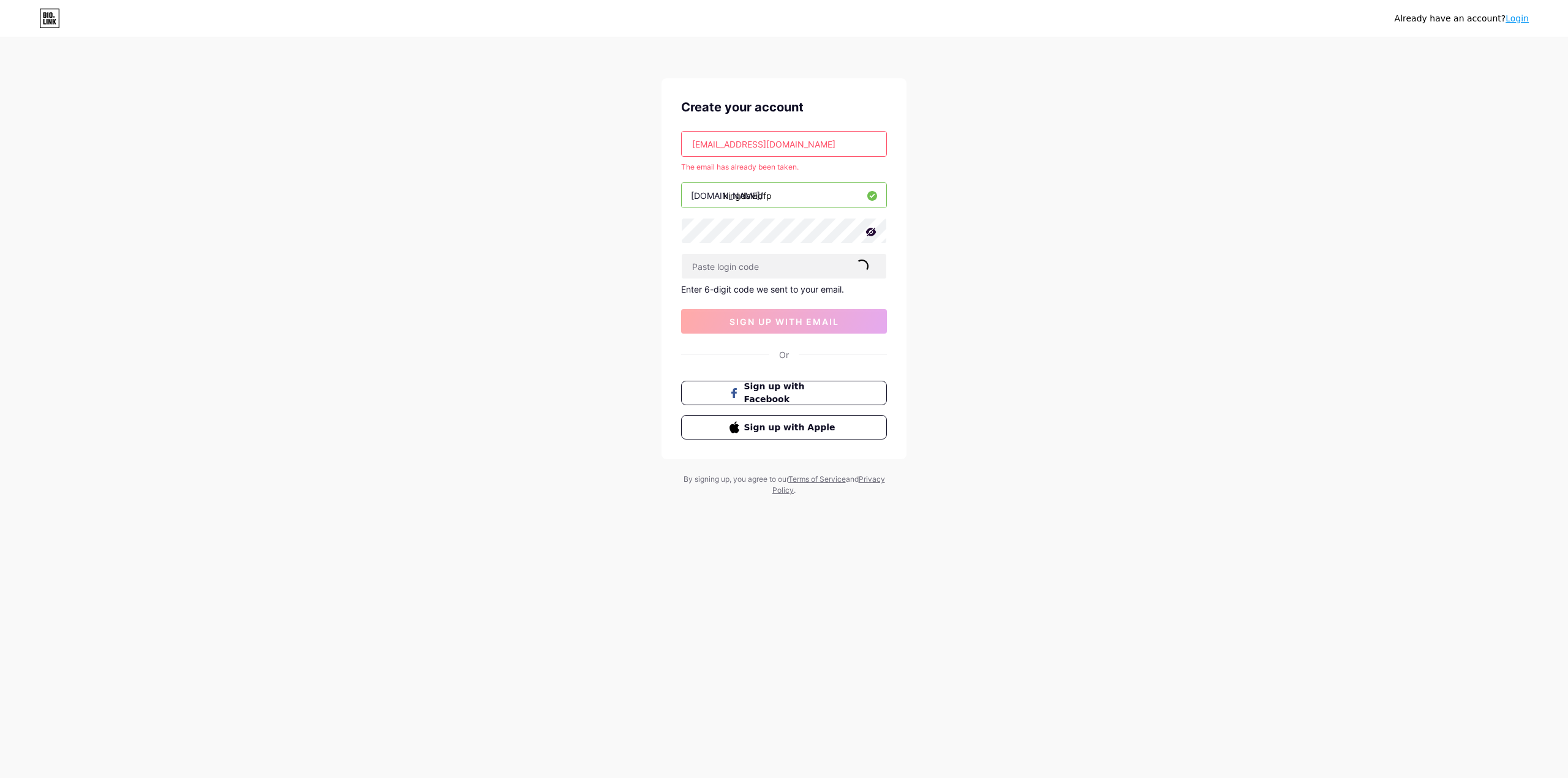
click at [982, 332] on div "Already have an account? Login Create your account [EMAIL_ADDRESS][DOMAIN_NAME]…" at bounding box center [784, 268] width 1568 height 535
click at [1027, 314] on div "Already have an account? Login Create your account [EMAIL_ADDRESS][DOMAIN_NAME]…" at bounding box center [784, 268] width 1568 height 535
click at [1521, 20] on link "Login" at bounding box center [1517, 19] width 23 height 10
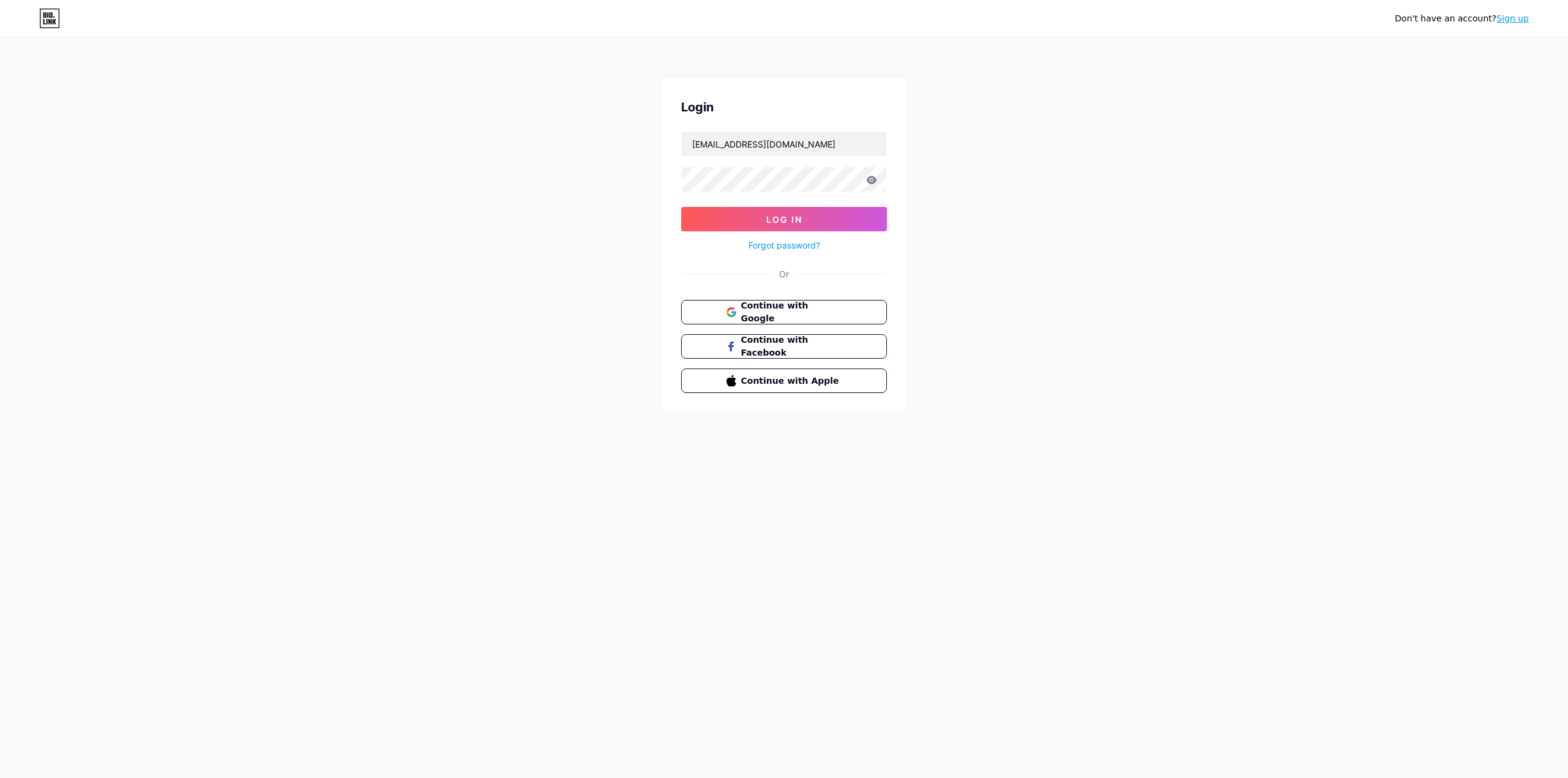
click at [1019, 320] on div "Don't have an account? Sign up Login [EMAIL_ADDRESS][DOMAIN_NAME] Log In Forgot…" at bounding box center [784, 226] width 1568 height 452
click at [508, 112] on div "Don't have an account? Sign up Login [EMAIL_ADDRESS][DOMAIN_NAME] Log In Forgot…" at bounding box center [784, 226] width 1568 height 452
